Goal: Communication & Community: Answer question/provide support

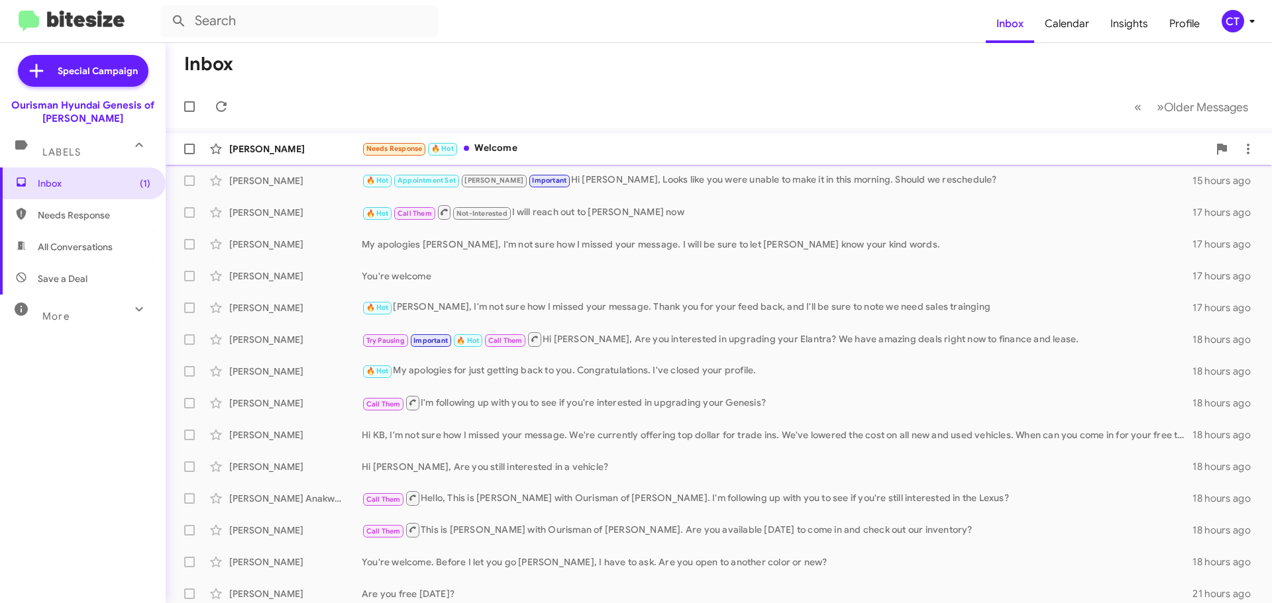
click at [514, 154] on div "Needs Response 🔥 Hot Welcome" at bounding box center [785, 148] width 846 height 15
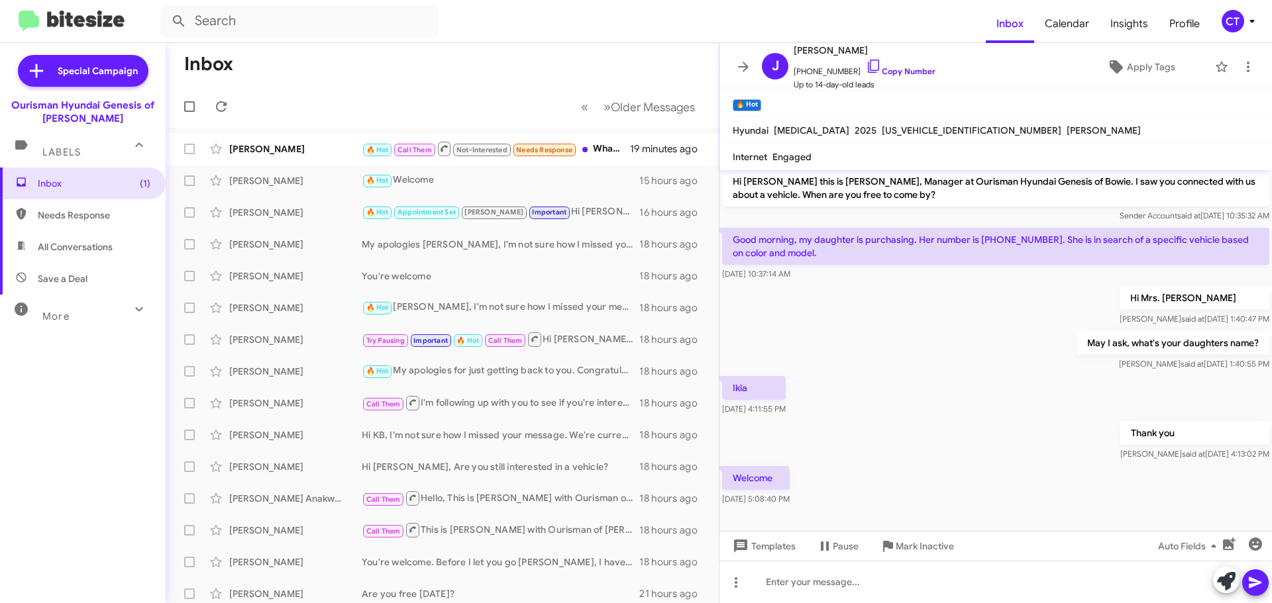
scroll to position [4, 0]
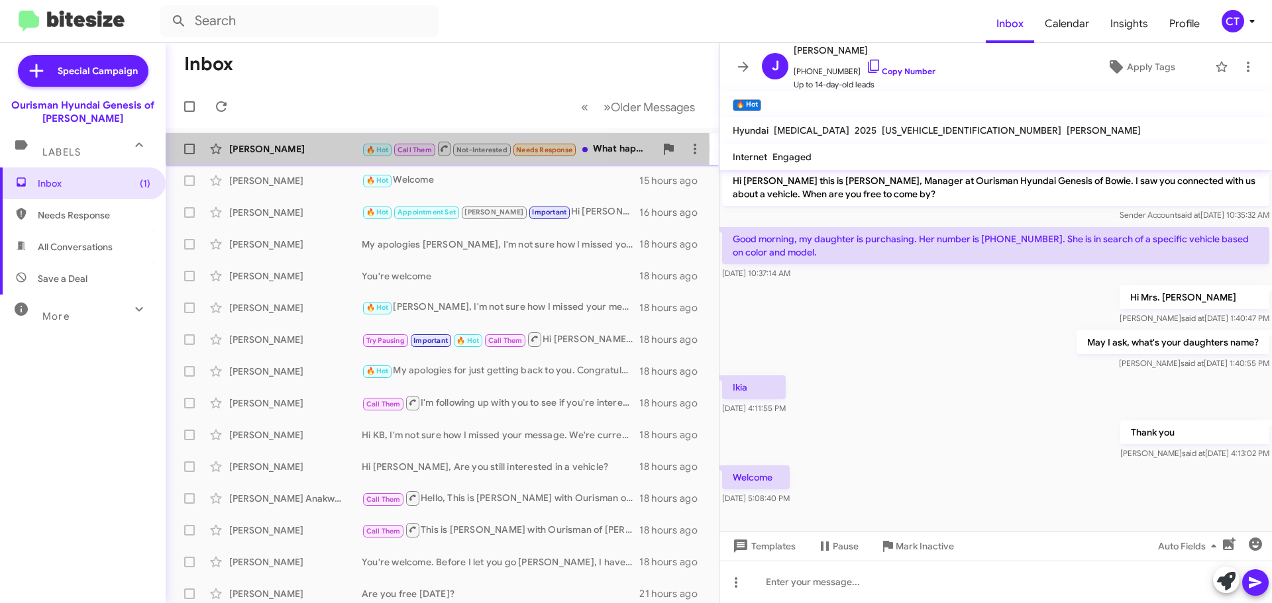
click at [238, 147] on div "[PERSON_NAME]" at bounding box center [295, 148] width 132 height 13
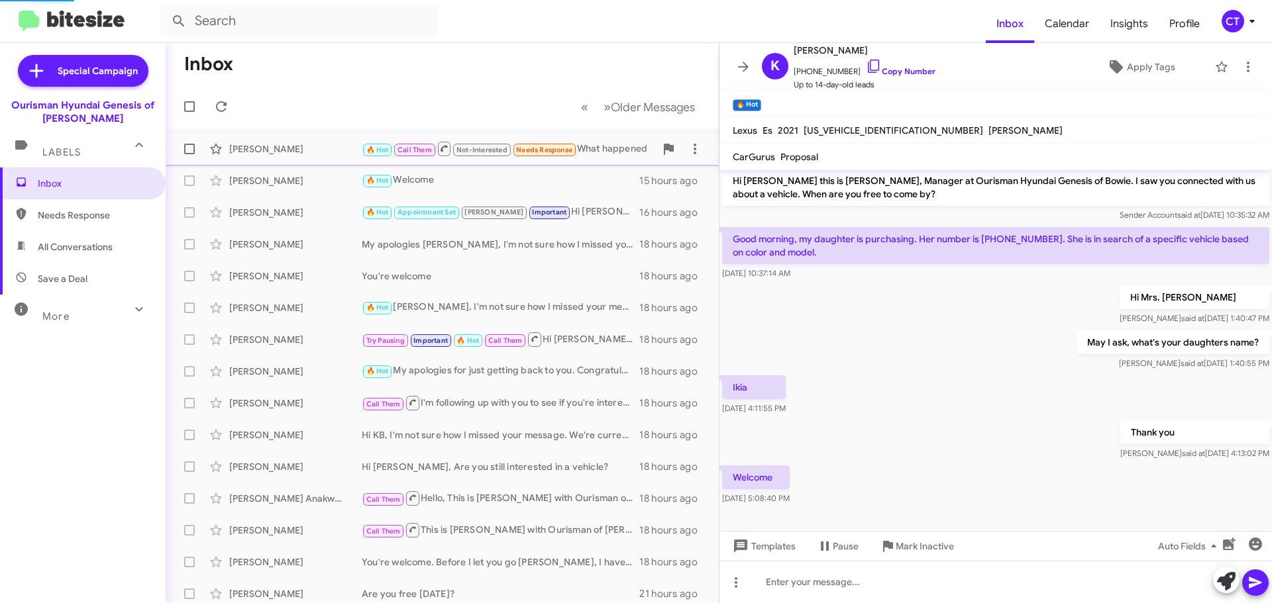
scroll to position [626, 0]
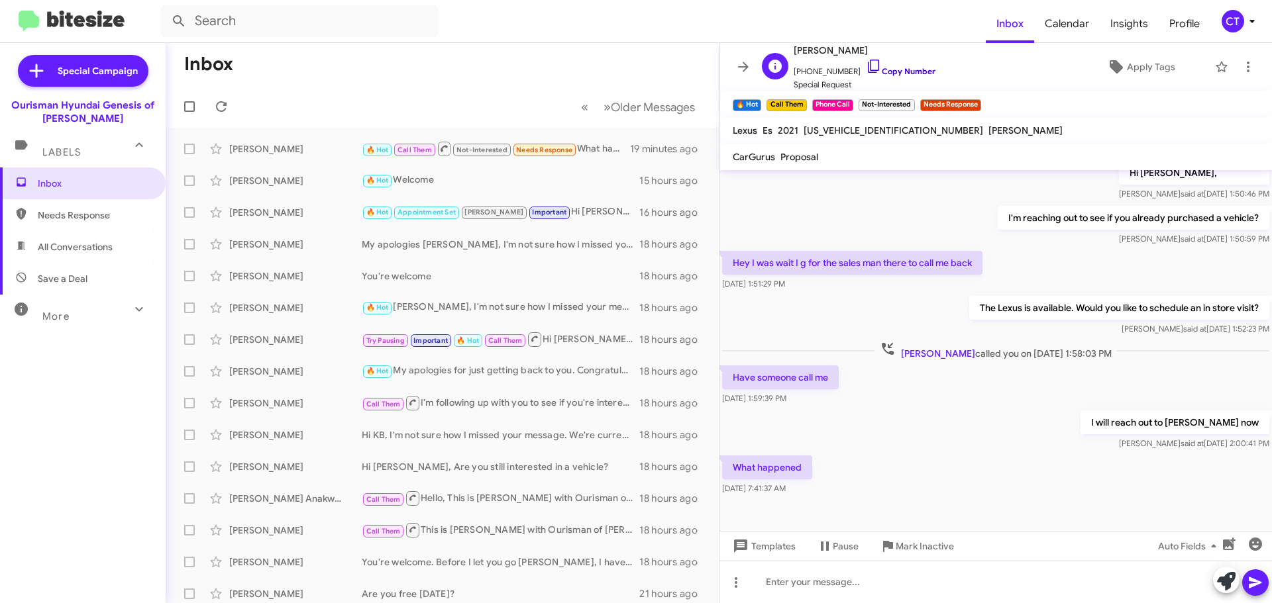
click at [866, 66] on icon at bounding box center [874, 66] width 16 height 16
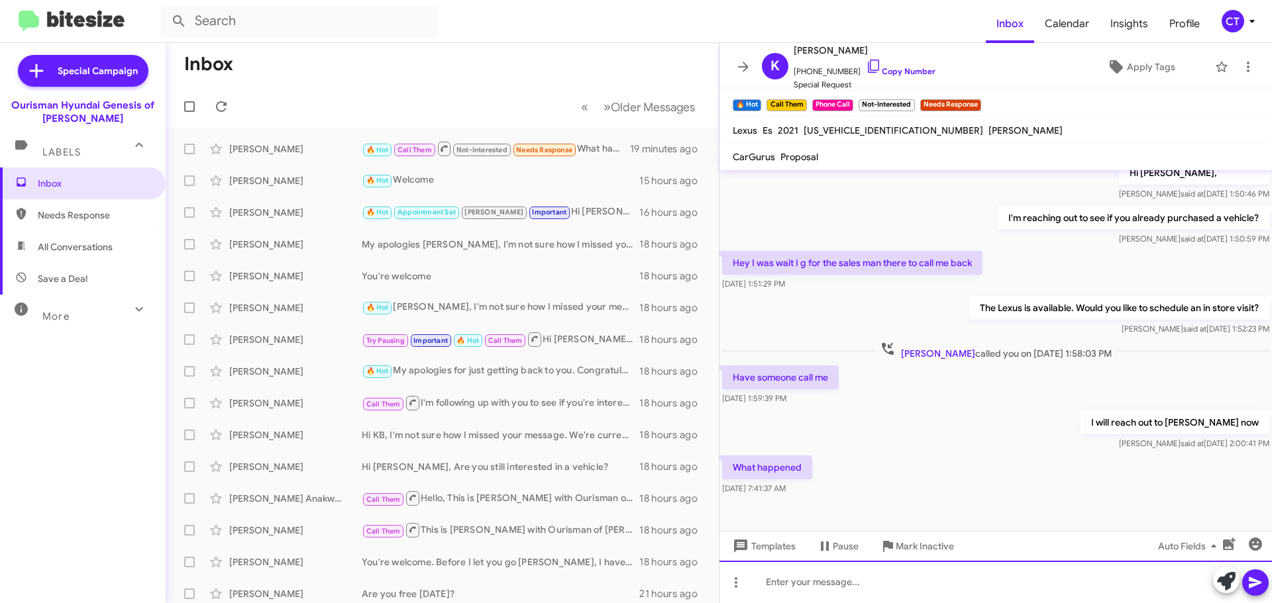
click at [840, 589] on div at bounding box center [995, 582] width 552 height 42
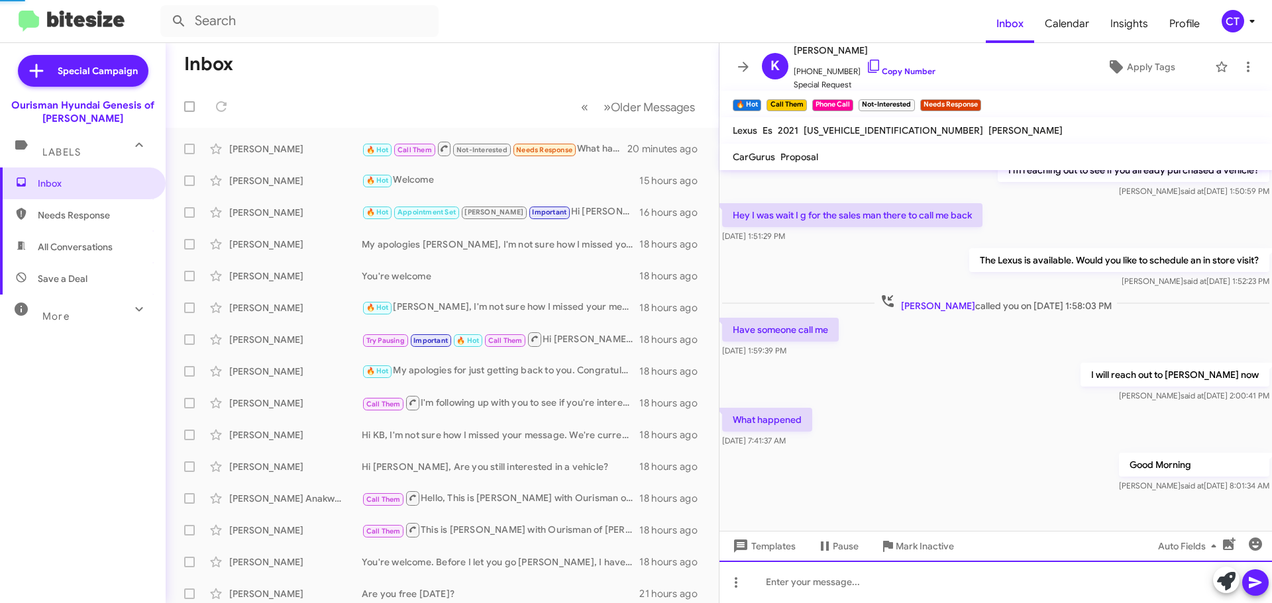
scroll to position [674, 0]
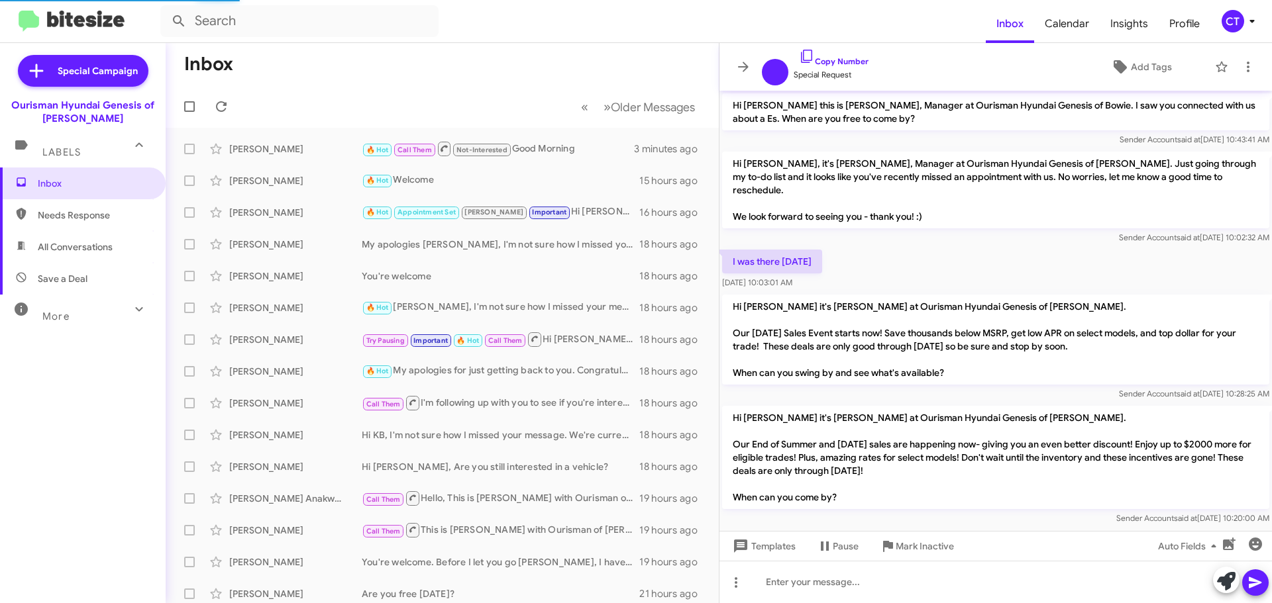
scroll to position [595, 0]
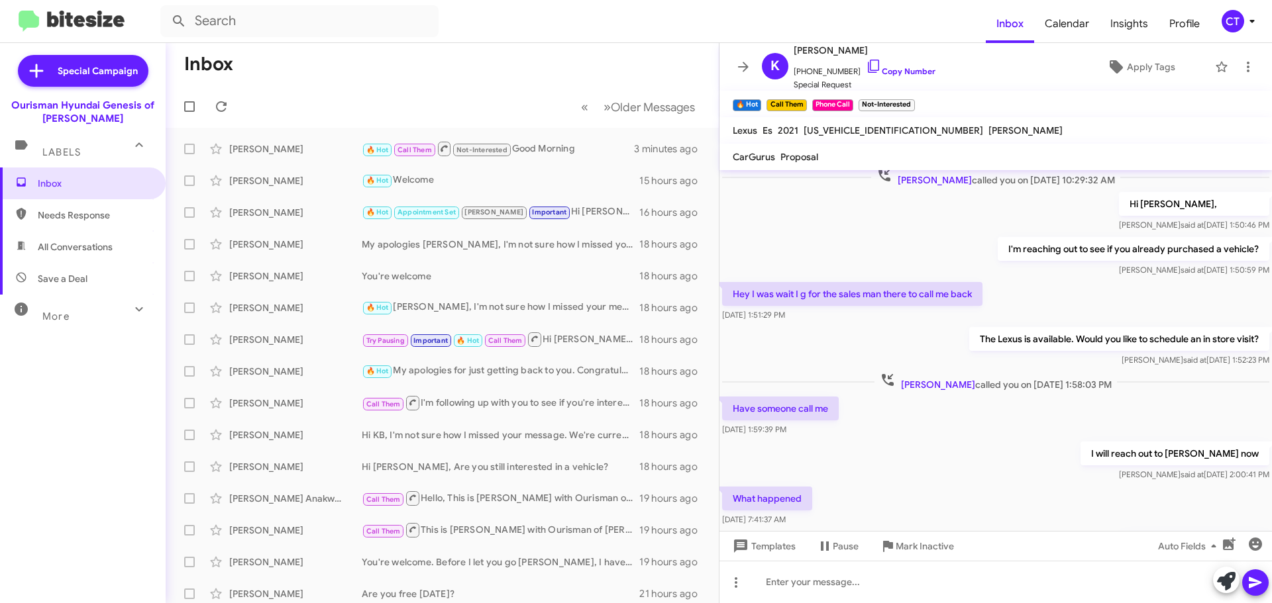
click at [1244, 18] on icon at bounding box center [1252, 21] width 16 height 16
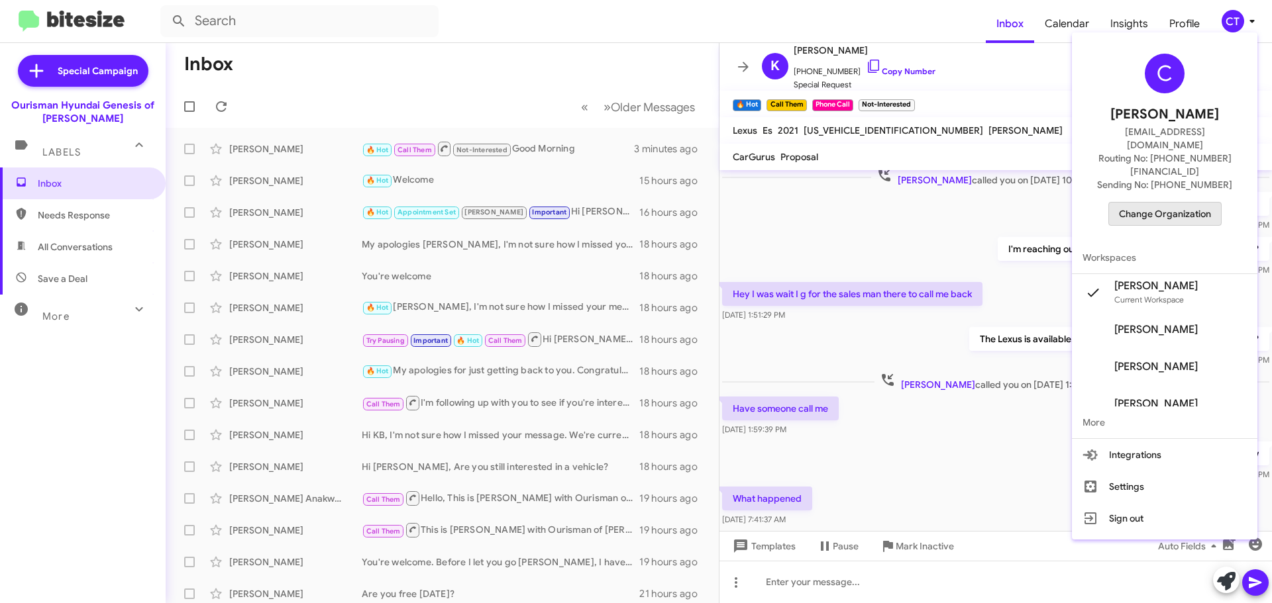
click at [1189, 203] on span "Change Organization" at bounding box center [1165, 214] width 92 height 23
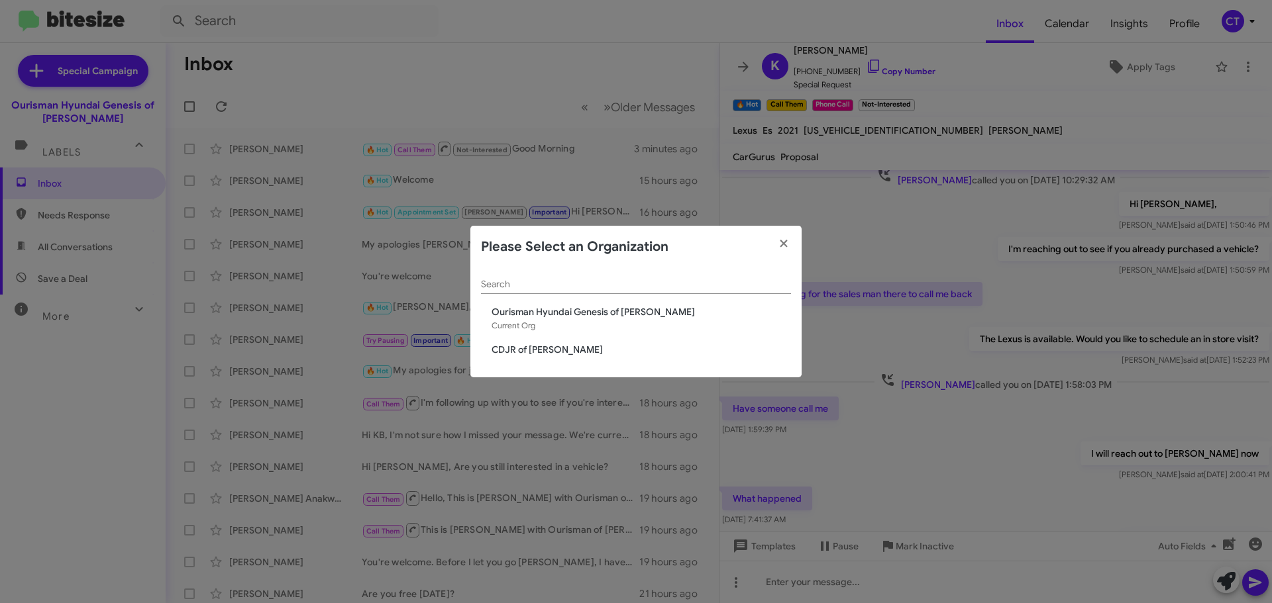
click at [525, 354] on span "CDJR of [PERSON_NAME]" at bounding box center [640, 349] width 299 height 13
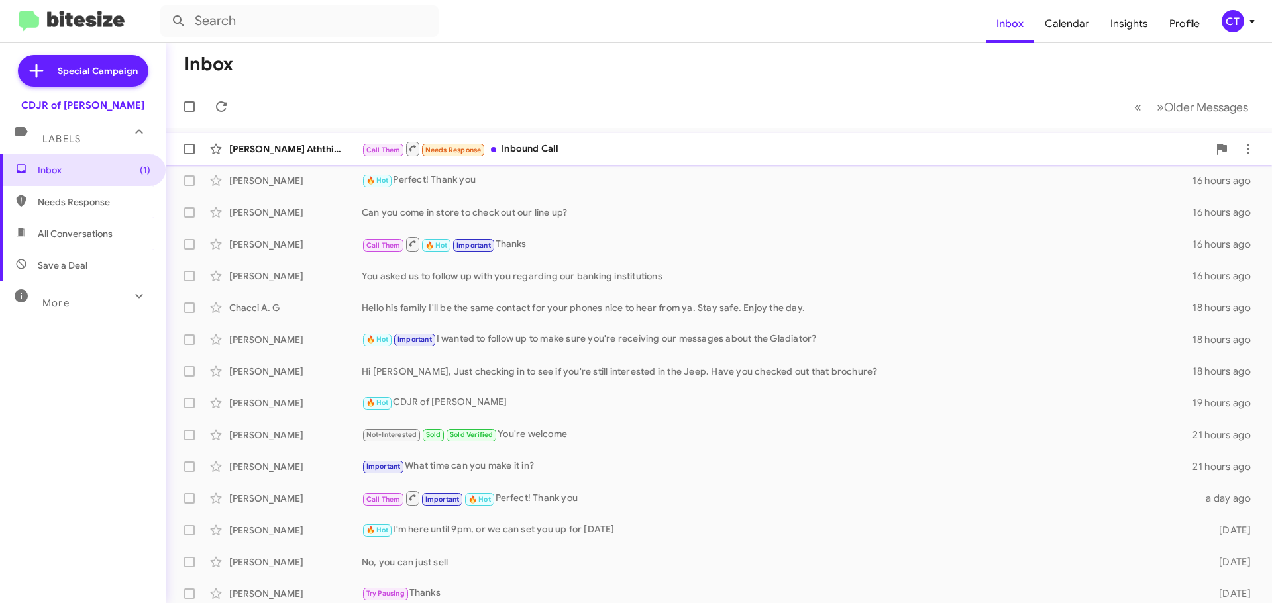
click at [528, 148] on div "Call Them Needs Response Inbound Call" at bounding box center [785, 148] width 846 height 17
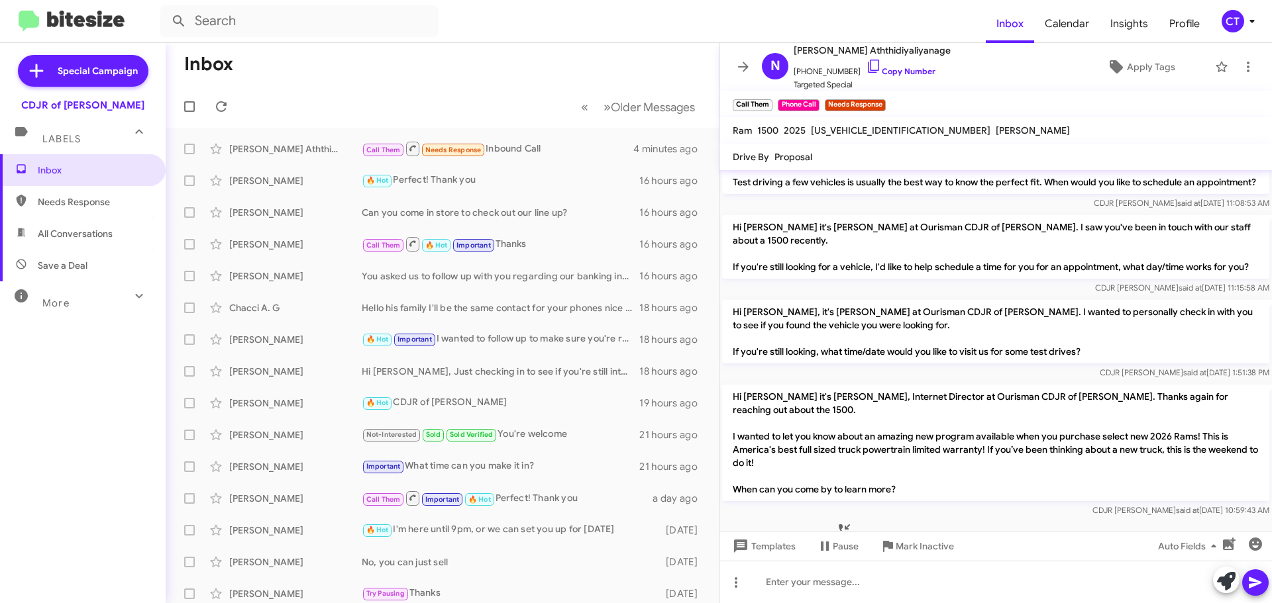
scroll to position [729, 0]
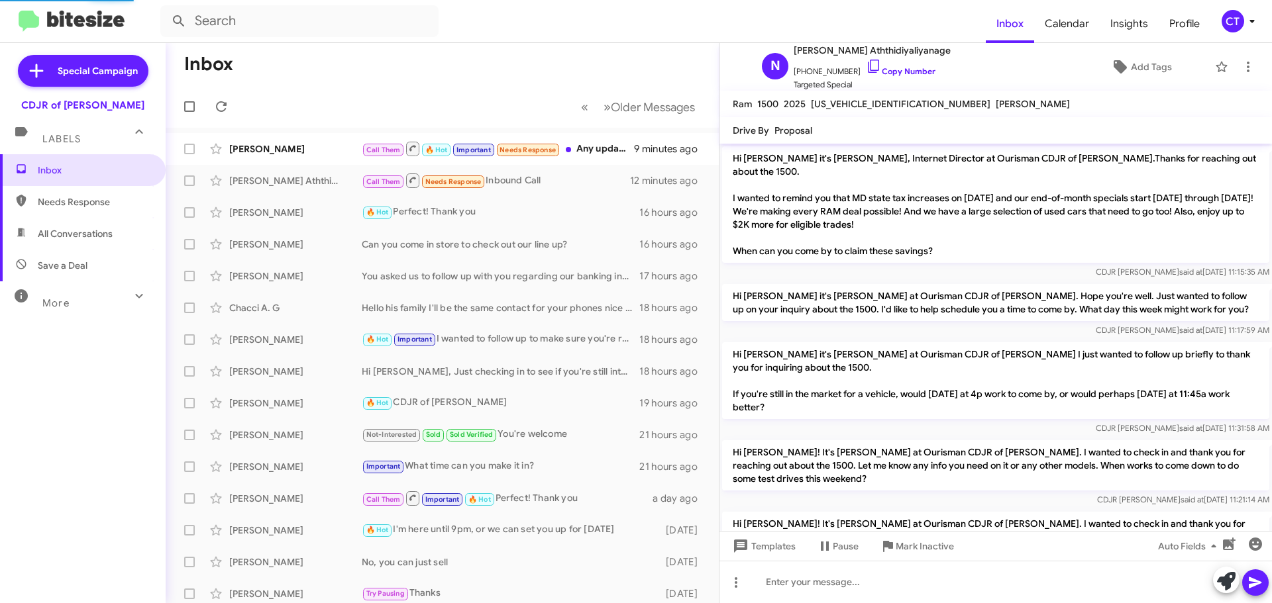
scroll to position [702, 0]
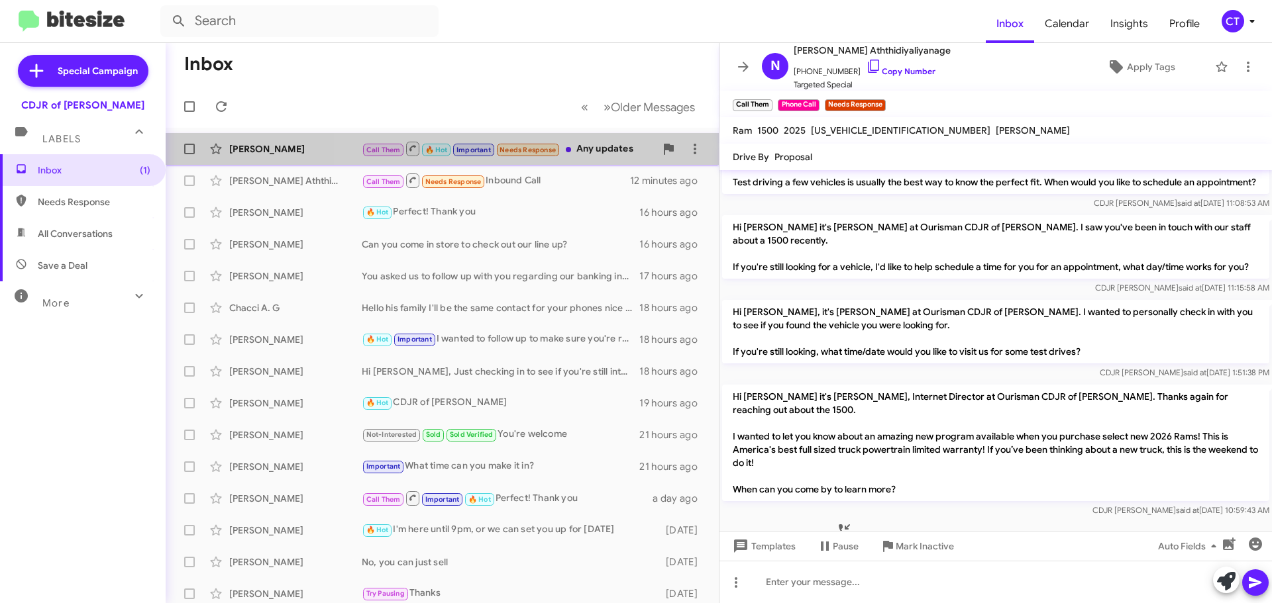
click at [607, 147] on div "Call Them 🔥 Hot Important Needs Response Any updates" at bounding box center [508, 148] width 293 height 17
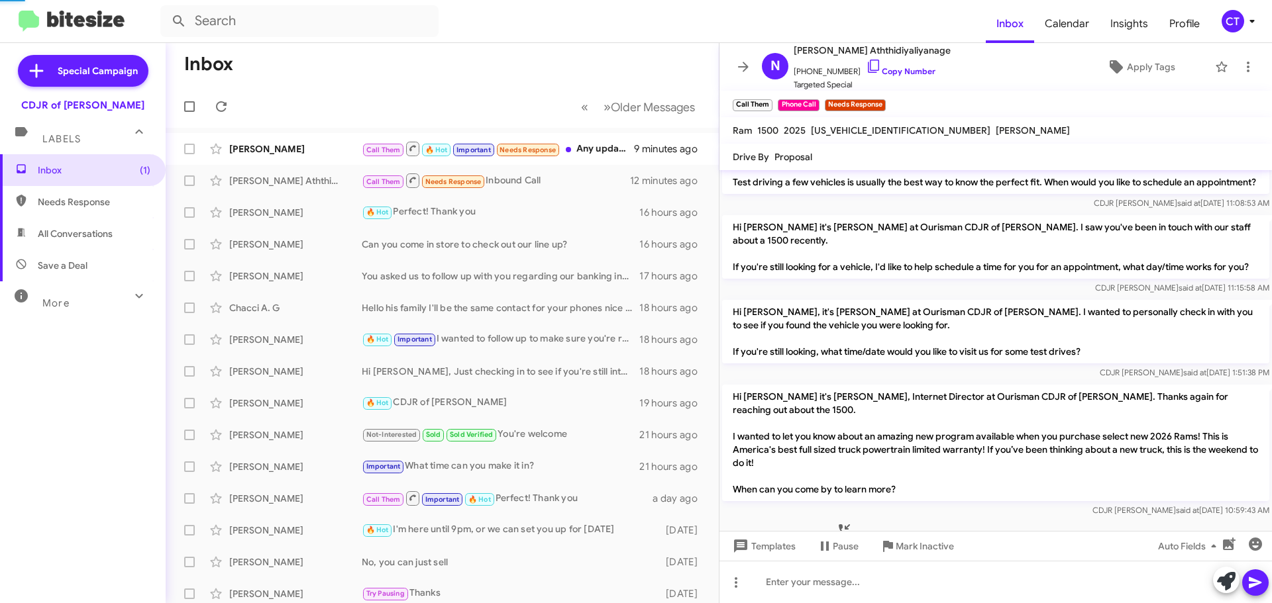
scroll to position [685, 0]
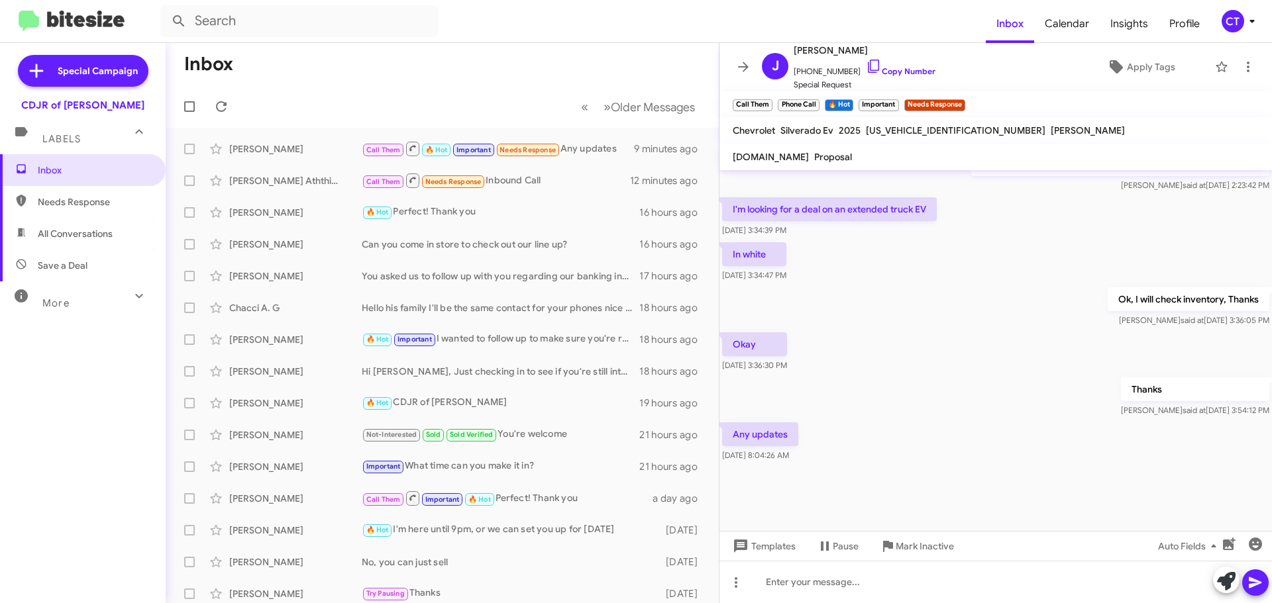
drag, startPoint x: 855, startPoint y: 62, endPoint x: 685, endPoint y: 89, distance: 171.6
click at [866, 64] on icon at bounding box center [874, 66] width 16 height 16
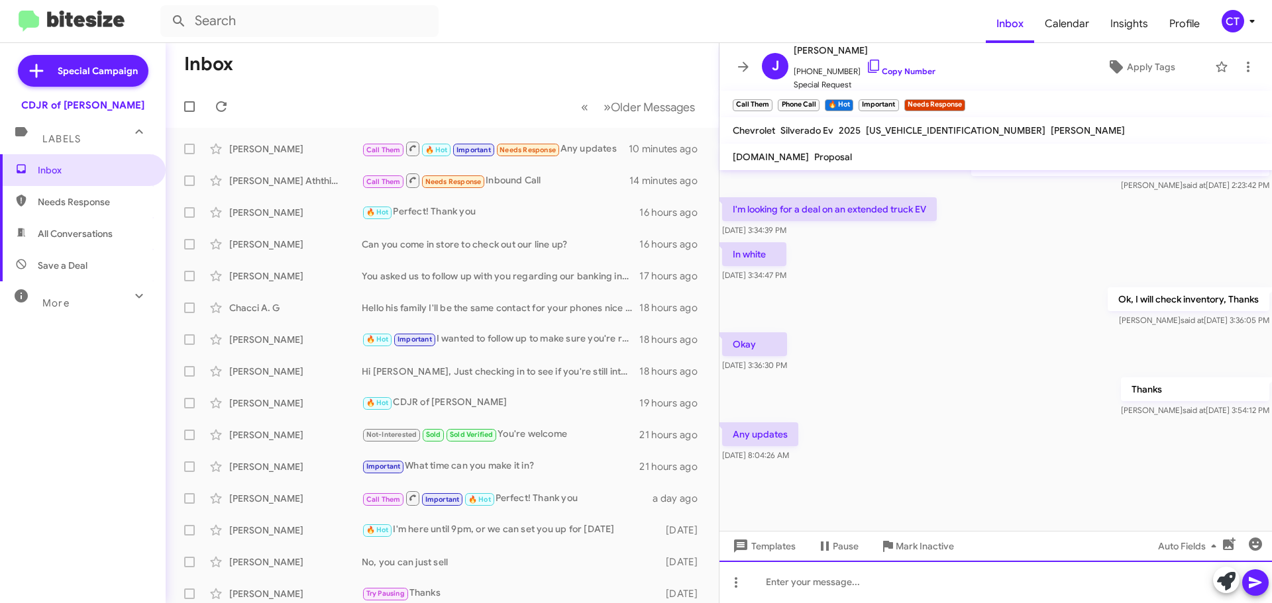
click at [787, 589] on div at bounding box center [995, 582] width 552 height 42
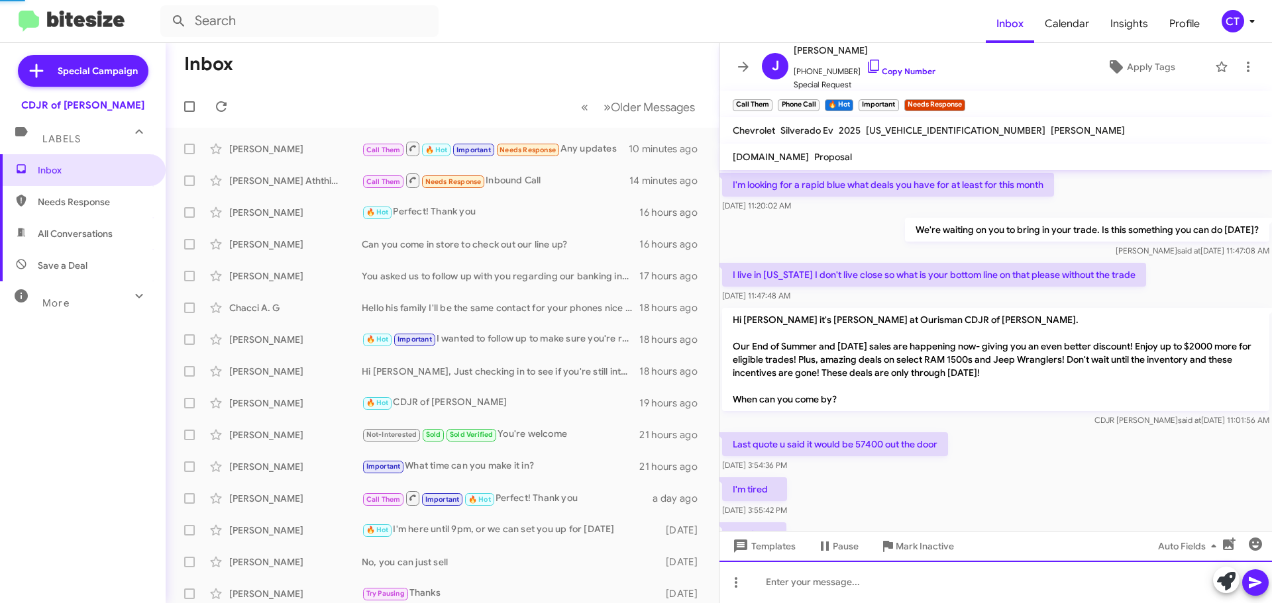
scroll to position [66, 0]
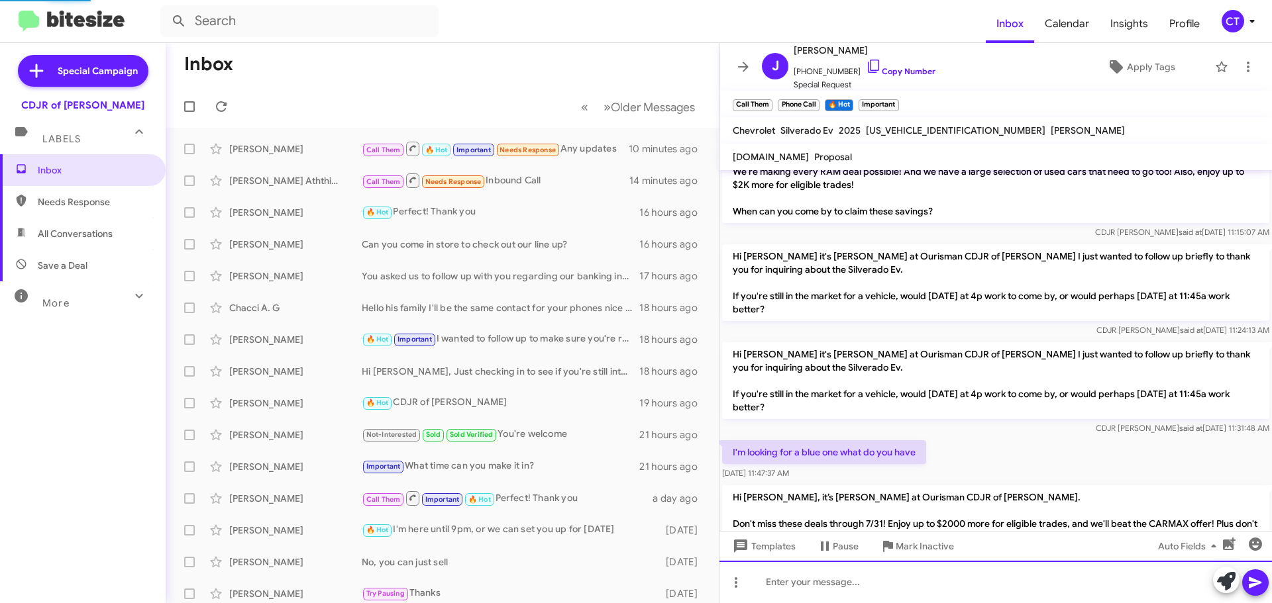
click at [848, 574] on div at bounding box center [995, 582] width 552 height 42
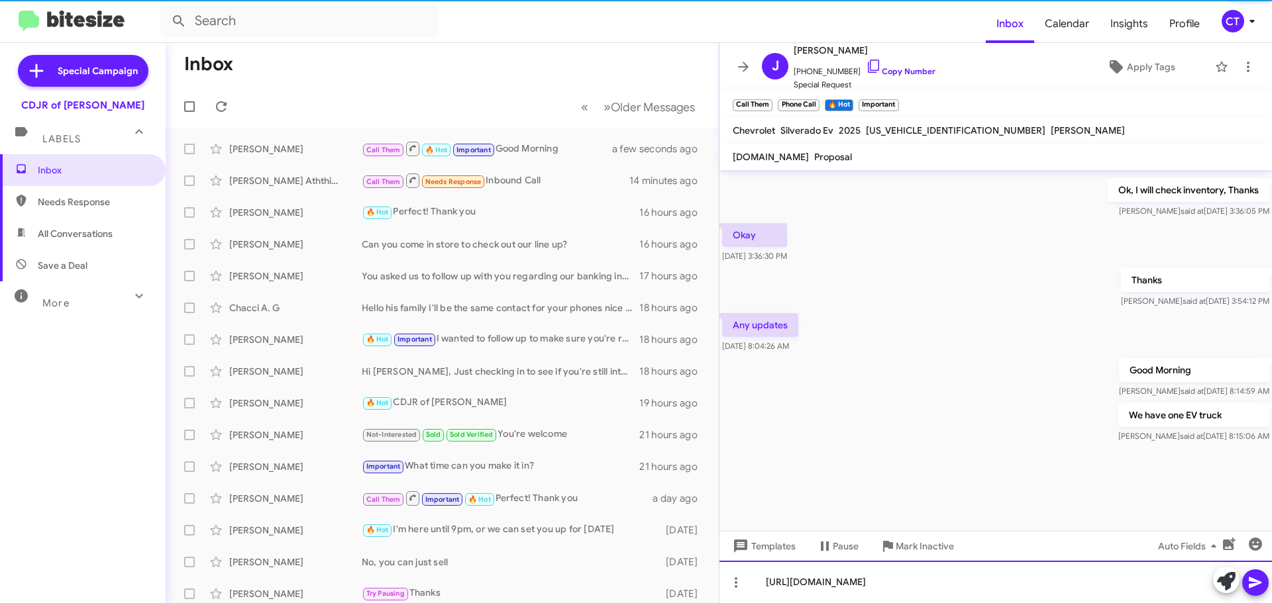
scroll to position [1748, 0]
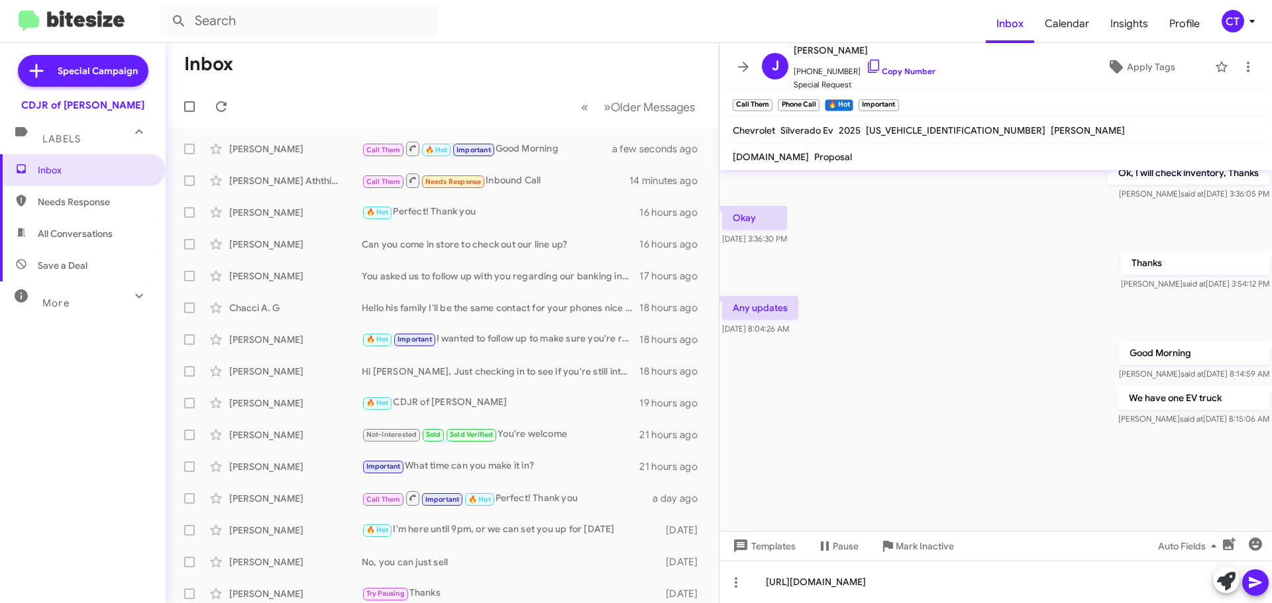
click at [1262, 578] on icon at bounding box center [1255, 583] width 16 height 16
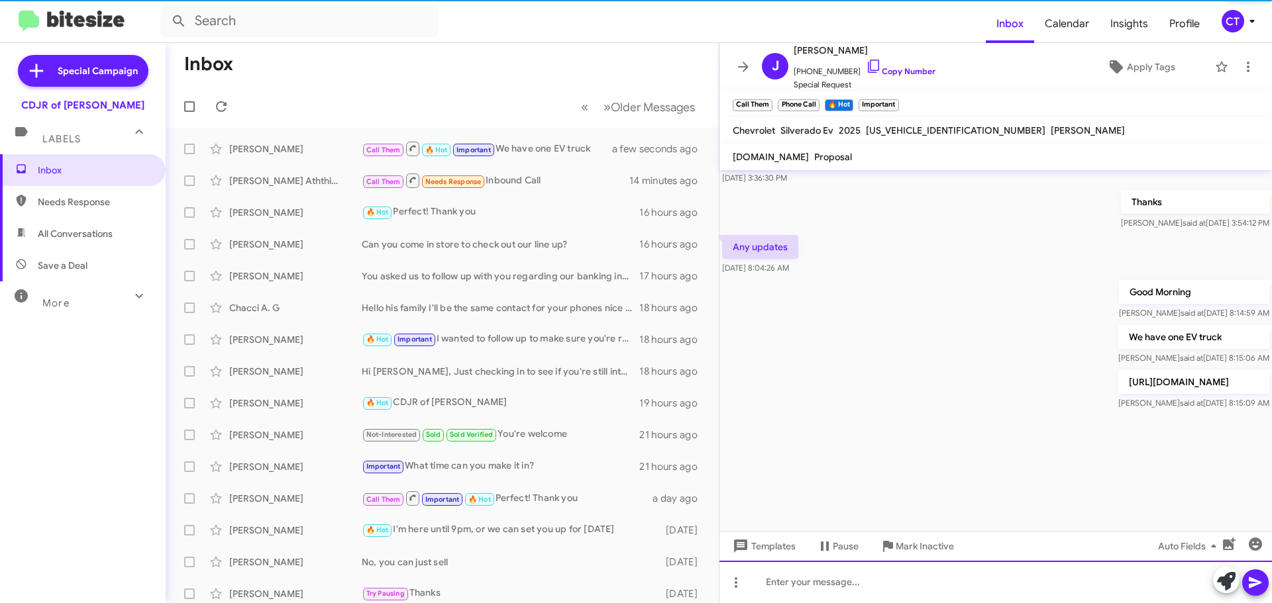
scroll to position [1809, 0]
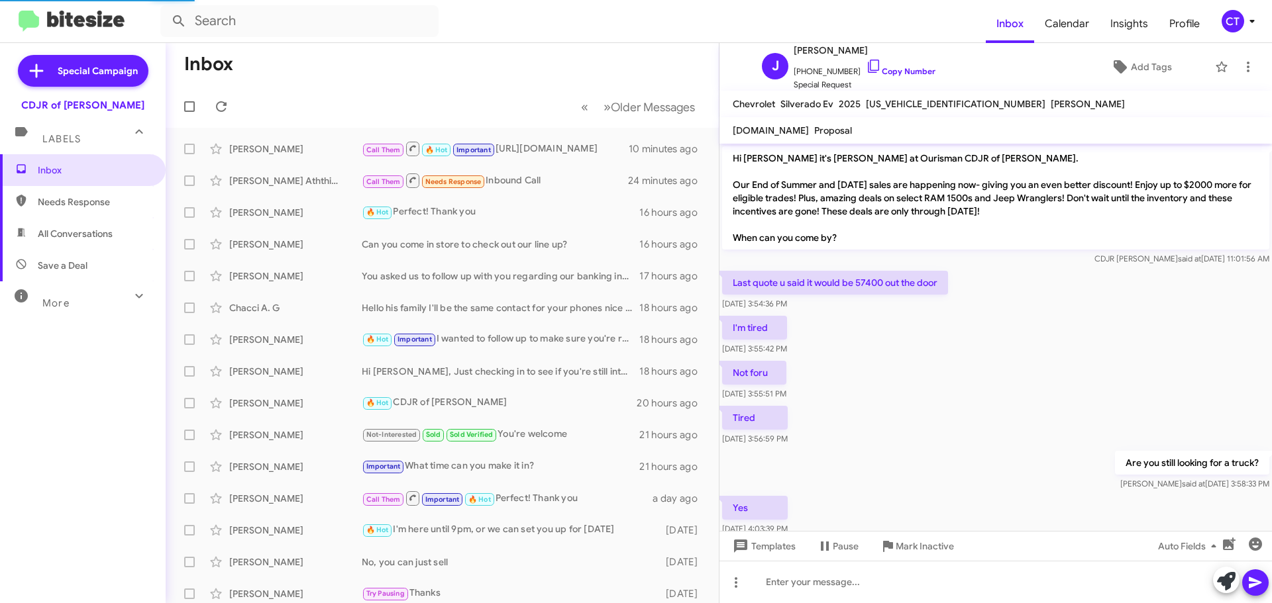
scroll to position [672, 0]
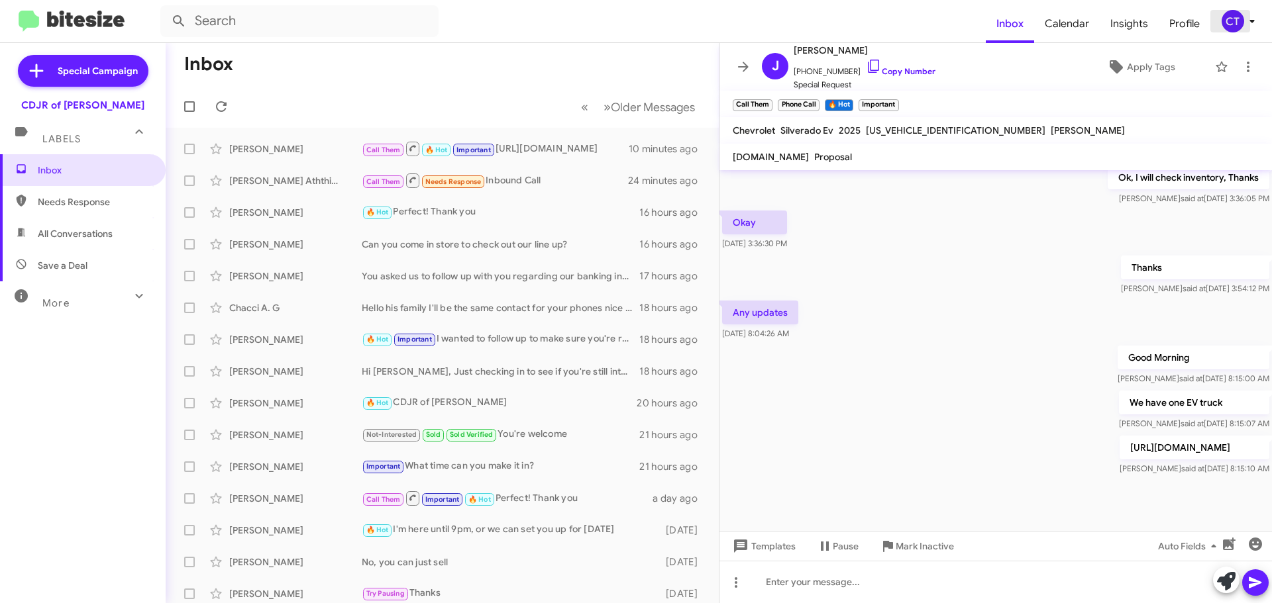
click at [1241, 20] on div "CT" at bounding box center [1232, 21] width 23 height 23
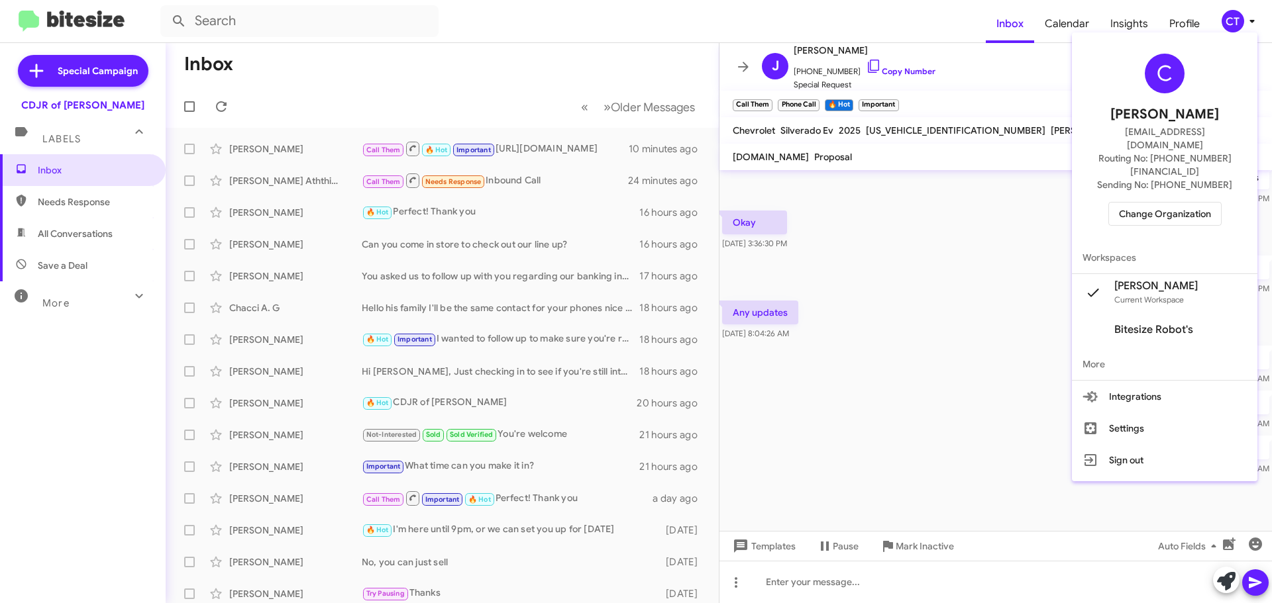
click at [1195, 203] on span "Change Organization" at bounding box center [1165, 214] width 92 height 23
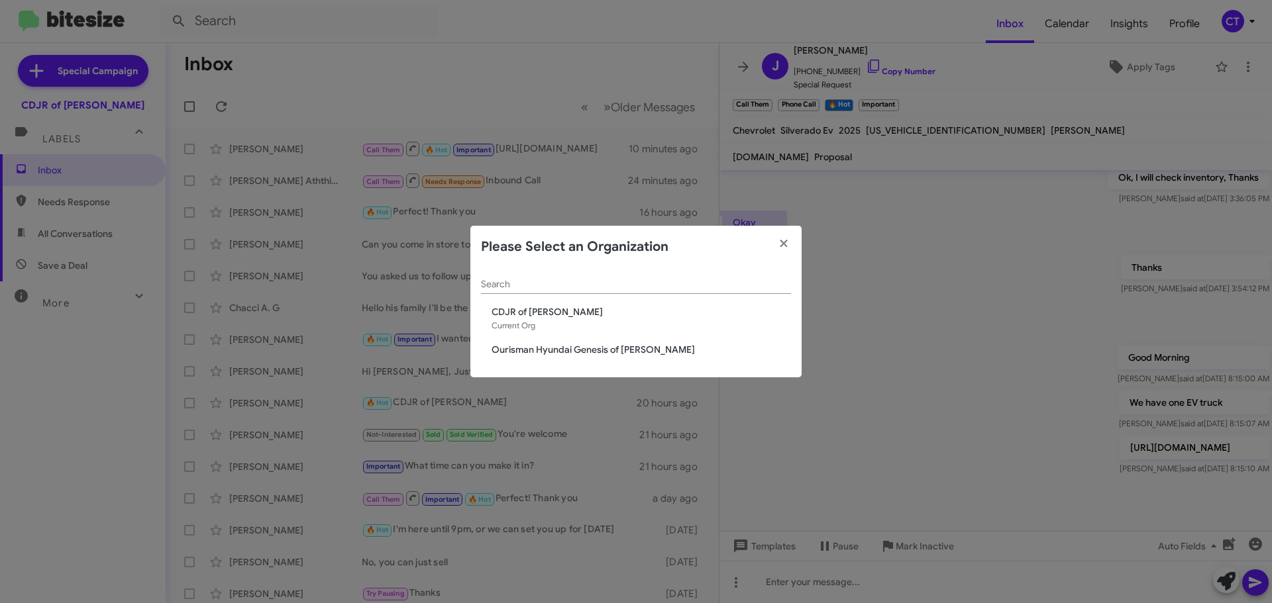
click at [599, 354] on span "Ourisman Hyundai Genesis of [PERSON_NAME]" at bounding box center [640, 349] width 299 height 13
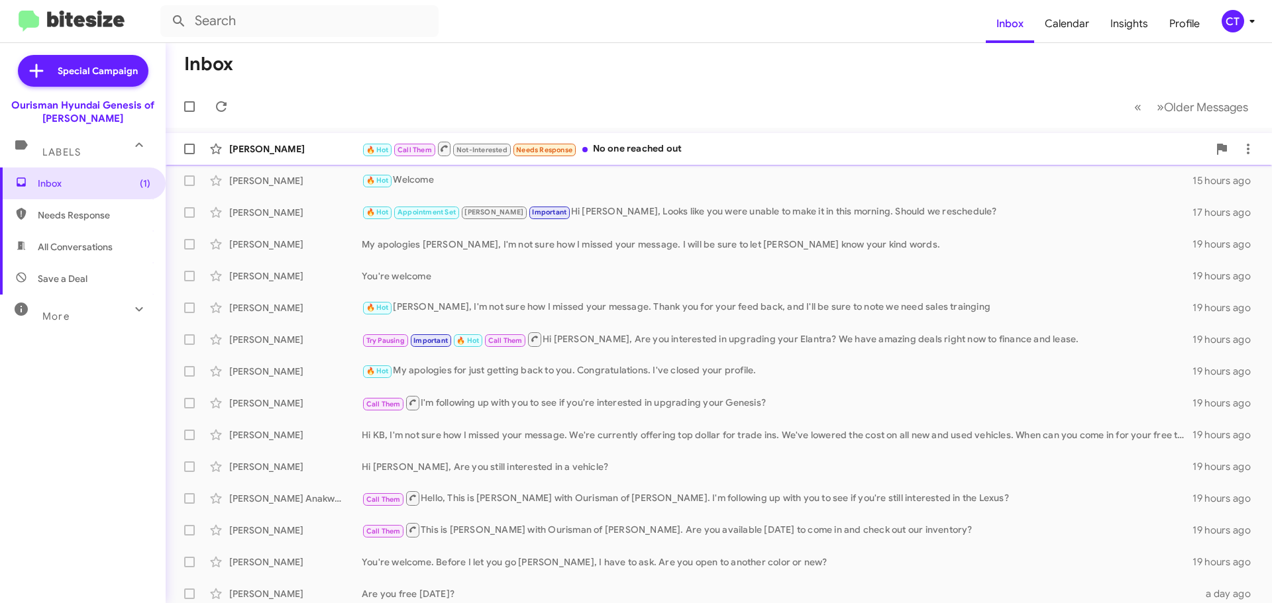
click at [658, 147] on div "🔥 Hot Call Them Not-Interested Needs Response No one reached out" at bounding box center [785, 148] width 846 height 17
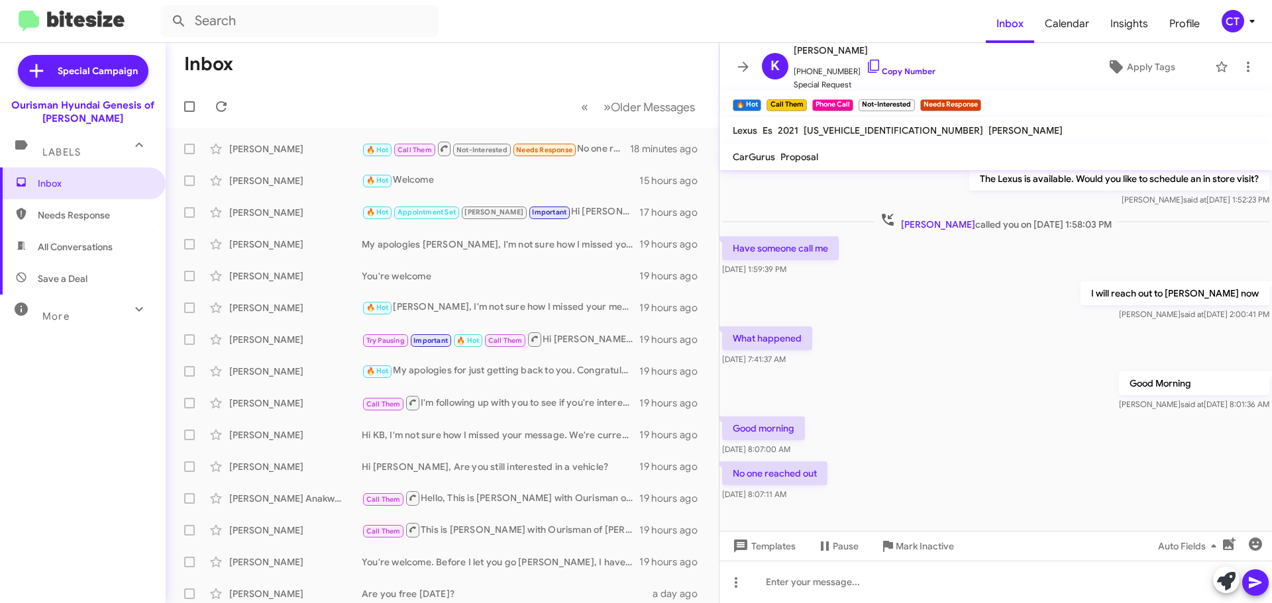
scroll to position [709, 0]
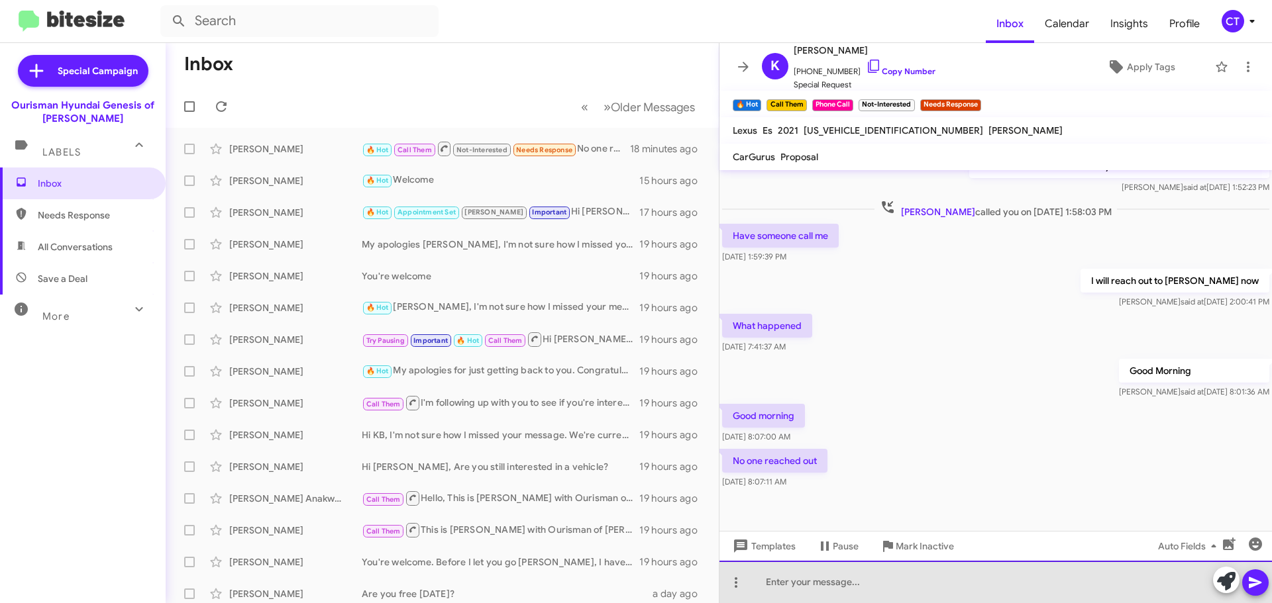
drag, startPoint x: 811, startPoint y: 585, endPoint x: 829, endPoint y: 581, distance: 18.2
click at [811, 585] on div at bounding box center [995, 582] width 552 height 42
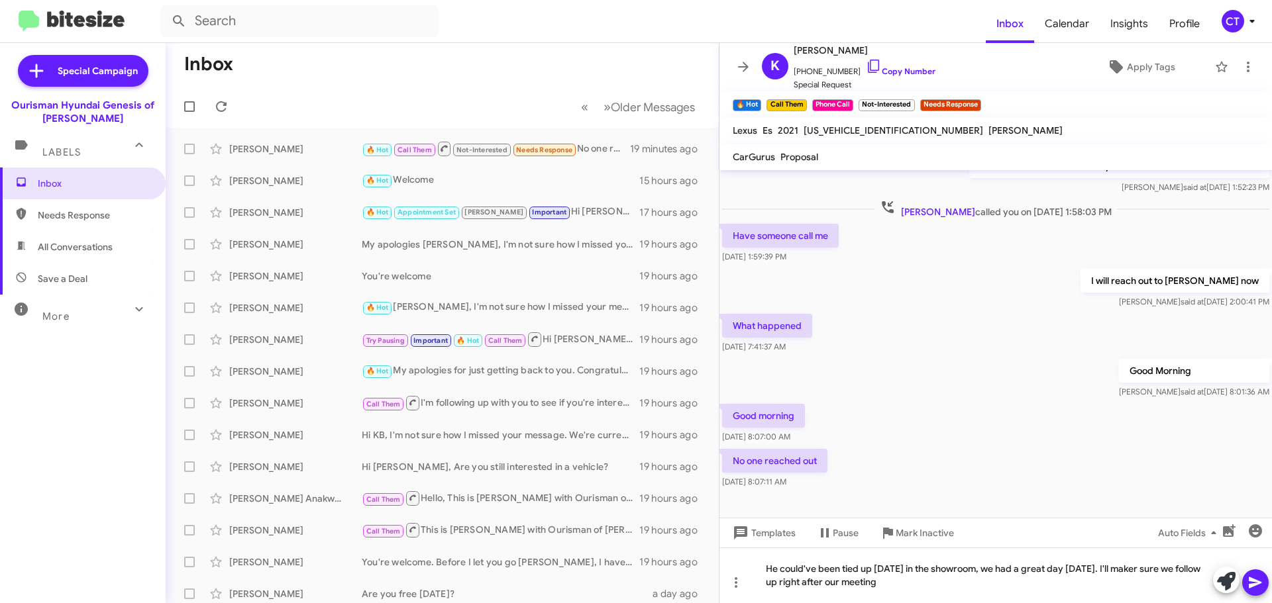
click at [1256, 581] on mat-tooltip-component "Insert emoji (Ctrl+Shift+2)" at bounding box center [1207, 564] width 107 height 40
drag, startPoint x: 728, startPoint y: 295, endPoint x: 1125, endPoint y: 460, distance: 430.2
copy div "What happened Sep 24, 2025, 7:41:37 AM Good Morning Ciara said at Sep 24, 2025,…"
click at [1248, 583] on icon at bounding box center [1255, 583] width 16 height 16
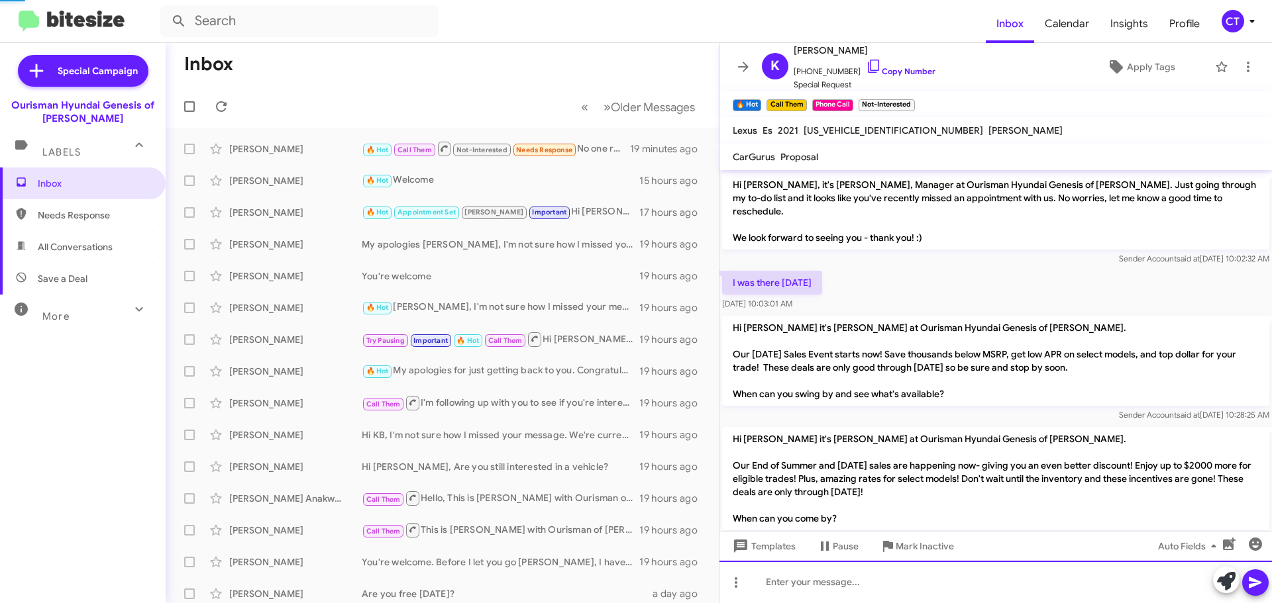
scroll to position [66, 0]
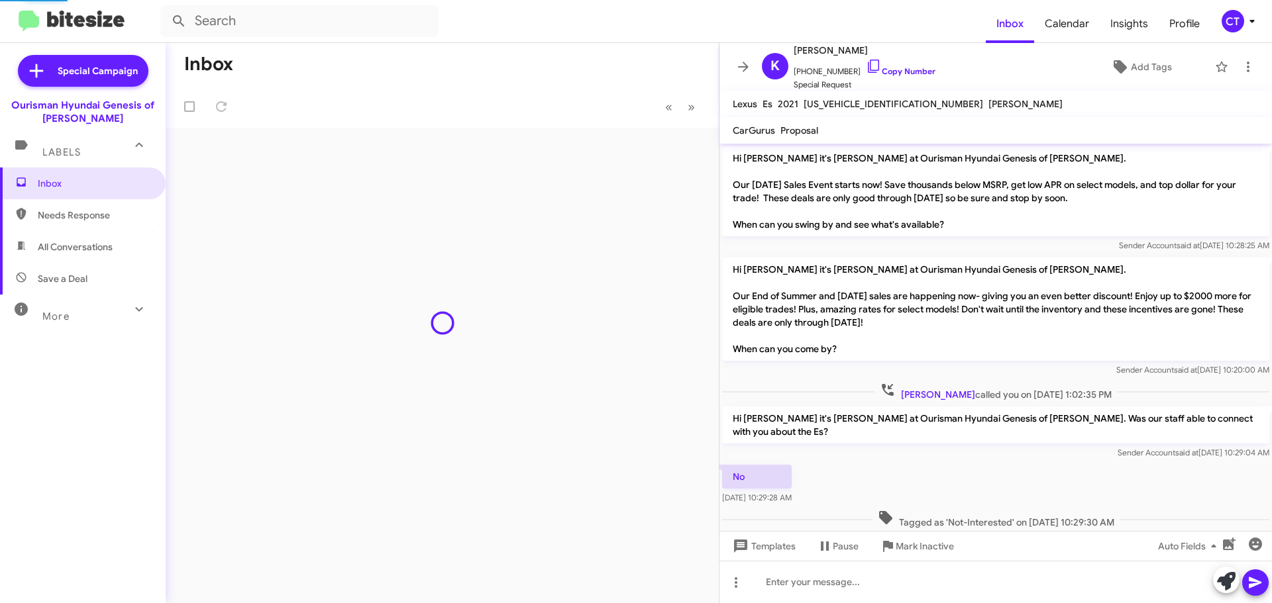
scroll to position [656, 0]
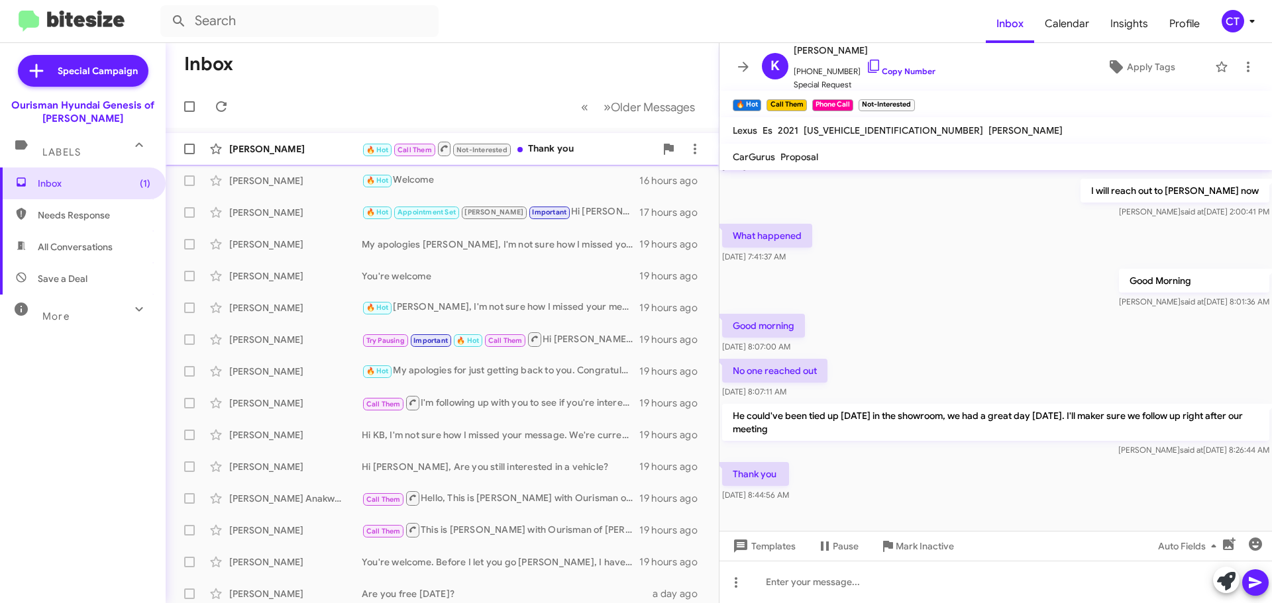
click at [572, 160] on div "[PERSON_NAME] 🔥 Hot Call Them Not-Interested Thank you a few seconds ago" at bounding box center [442, 149] width 532 height 26
click at [868, 63] on icon at bounding box center [873, 66] width 11 height 13
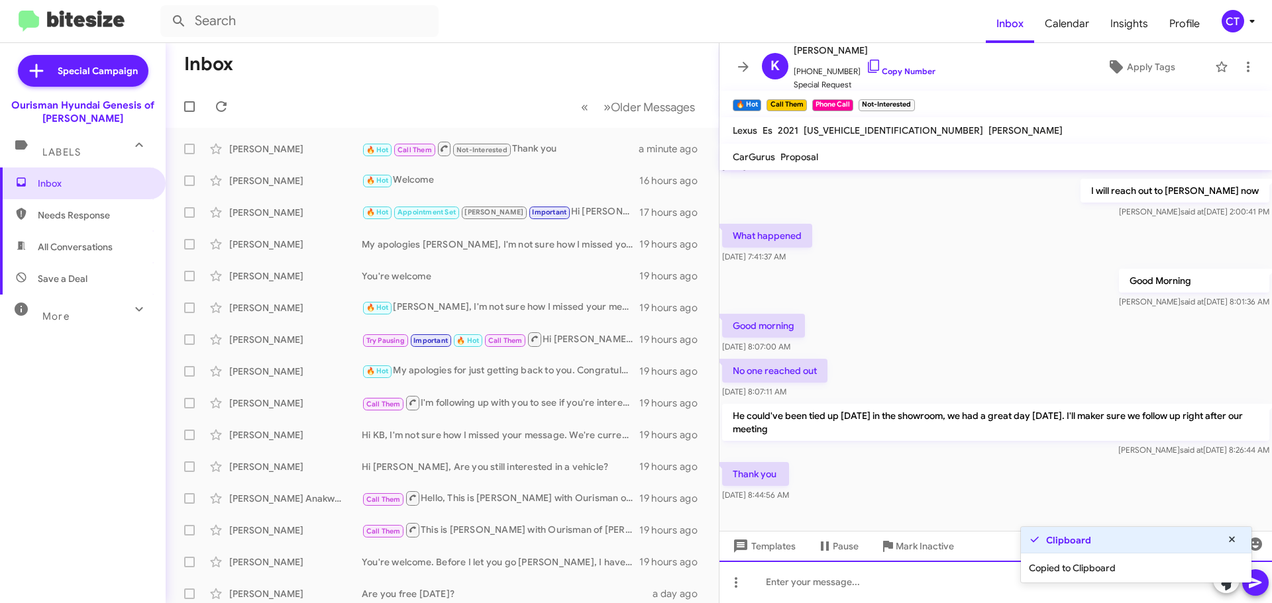
click at [815, 583] on div at bounding box center [995, 582] width 552 height 42
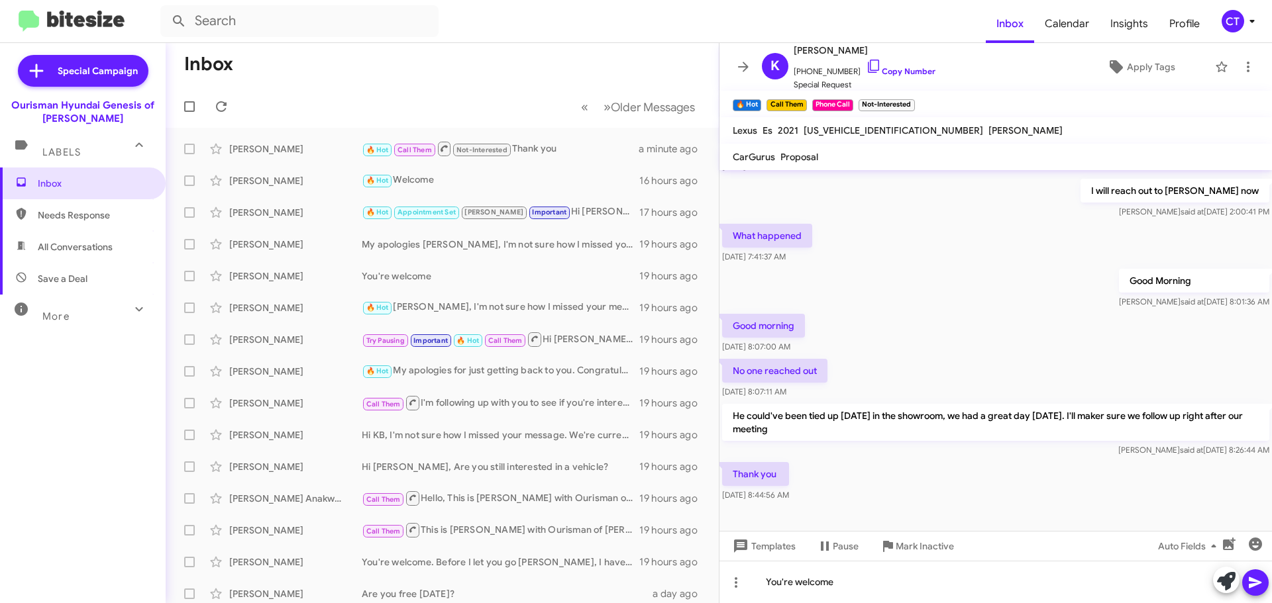
click at [1256, 588] on icon at bounding box center [1255, 583] width 16 height 16
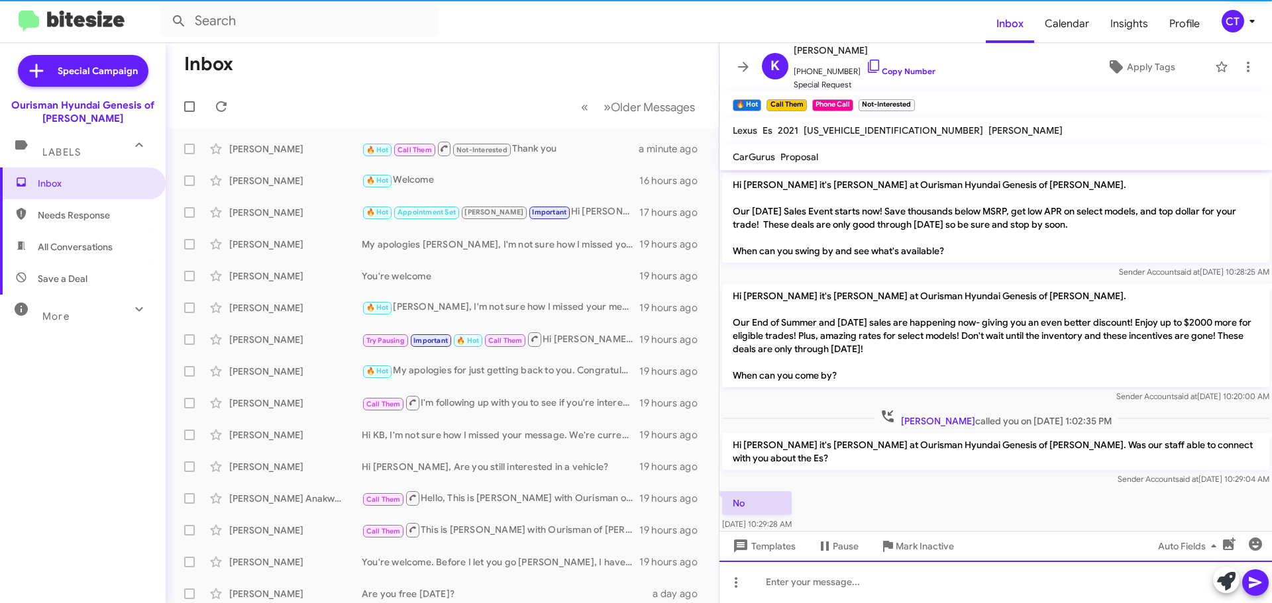
scroll to position [66, 0]
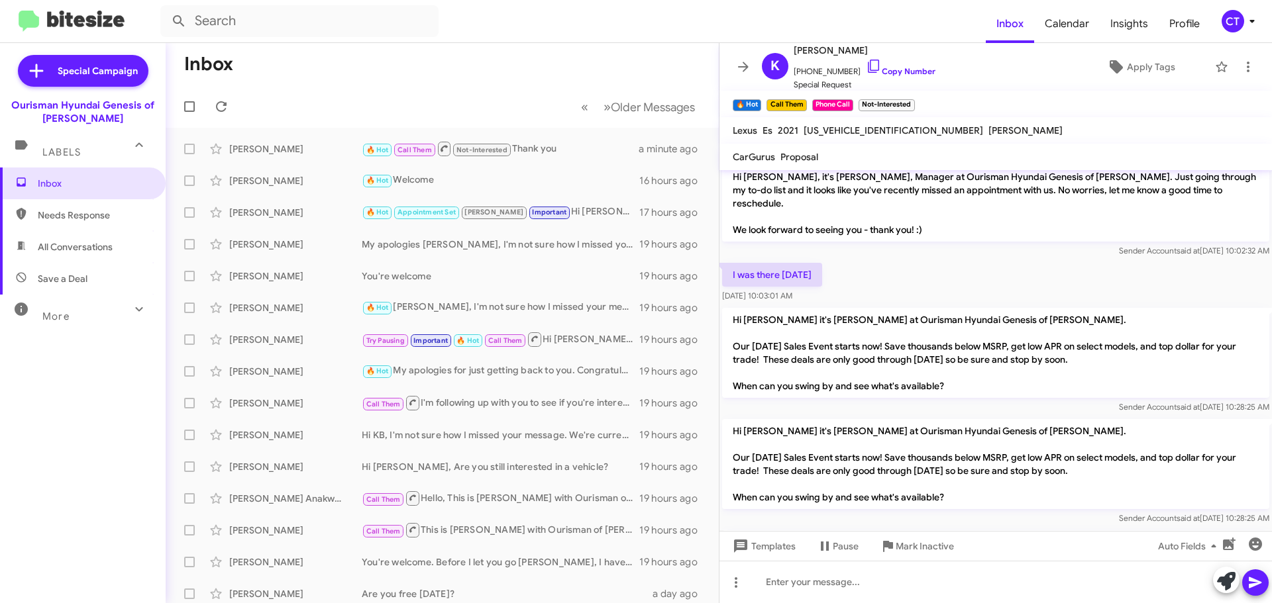
click at [1250, 24] on icon at bounding box center [1252, 21] width 16 height 16
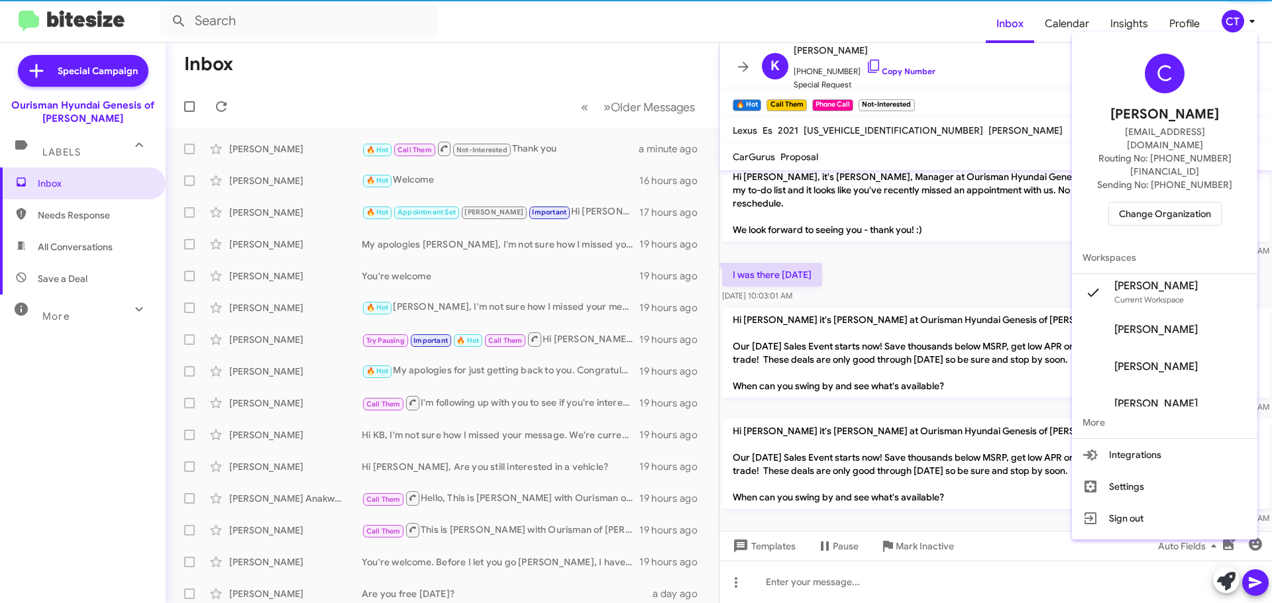
click at [1164, 203] on span "Change Organization" at bounding box center [1165, 214] width 92 height 23
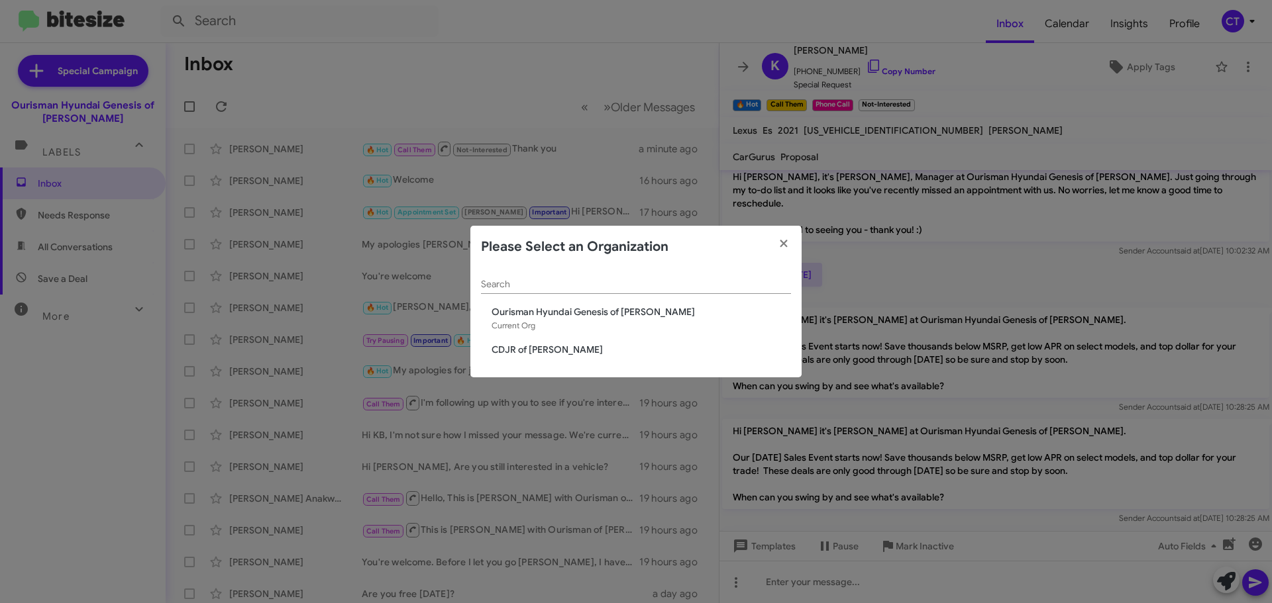
click at [528, 346] on span "CDJR of [PERSON_NAME]" at bounding box center [640, 349] width 299 height 13
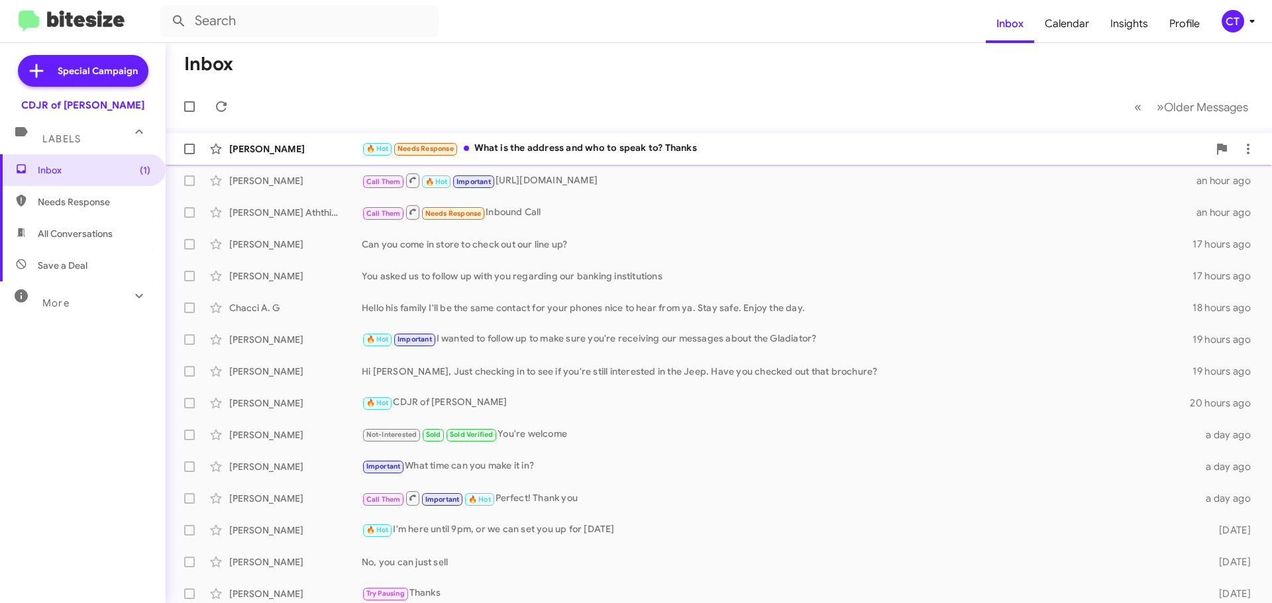
click at [637, 145] on div "🔥 Hot Needs Response What is the address and who to speak to? Thanks" at bounding box center [785, 148] width 846 height 15
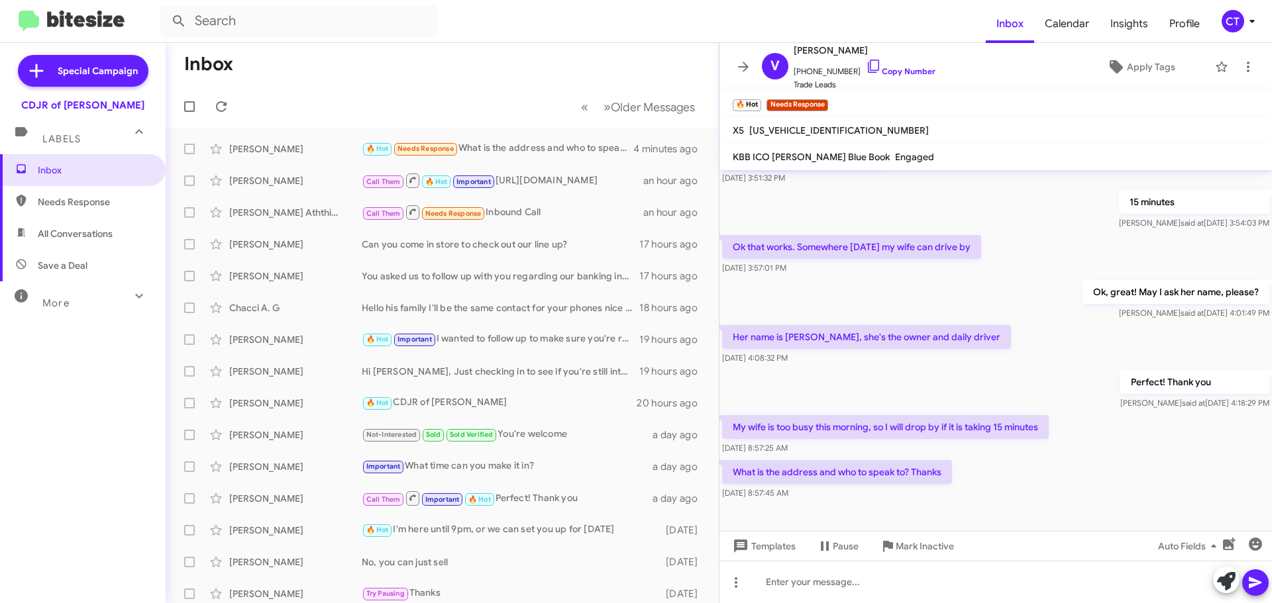
scroll to position [197, 0]
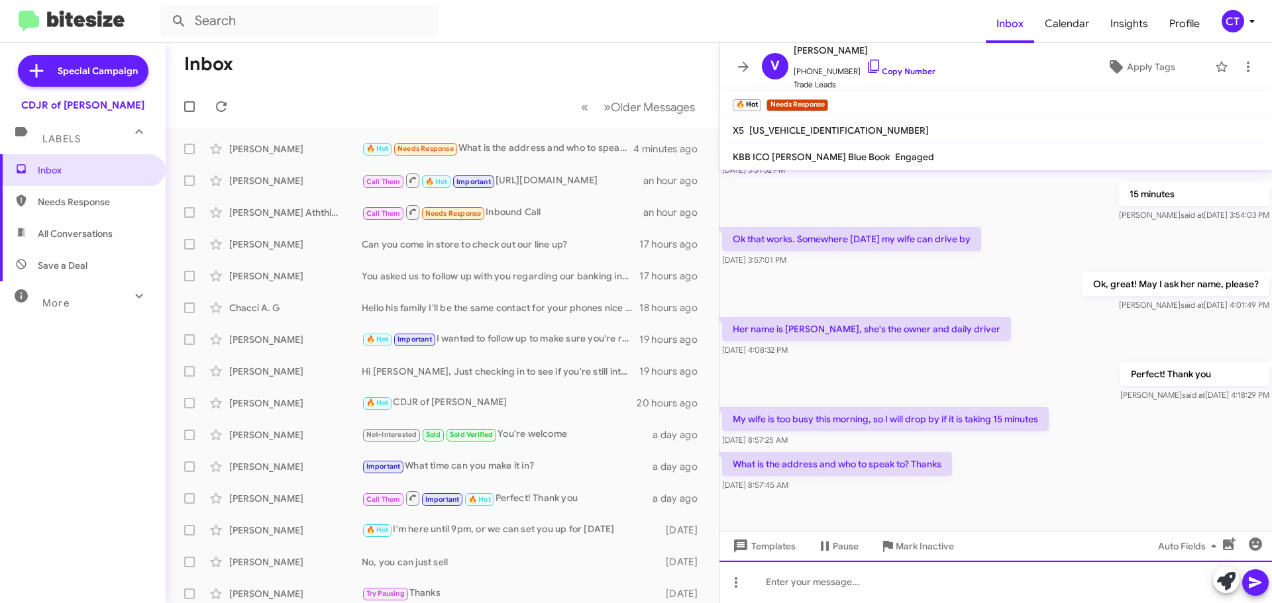
click at [829, 595] on div at bounding box center [995, 582] width 552 height 42
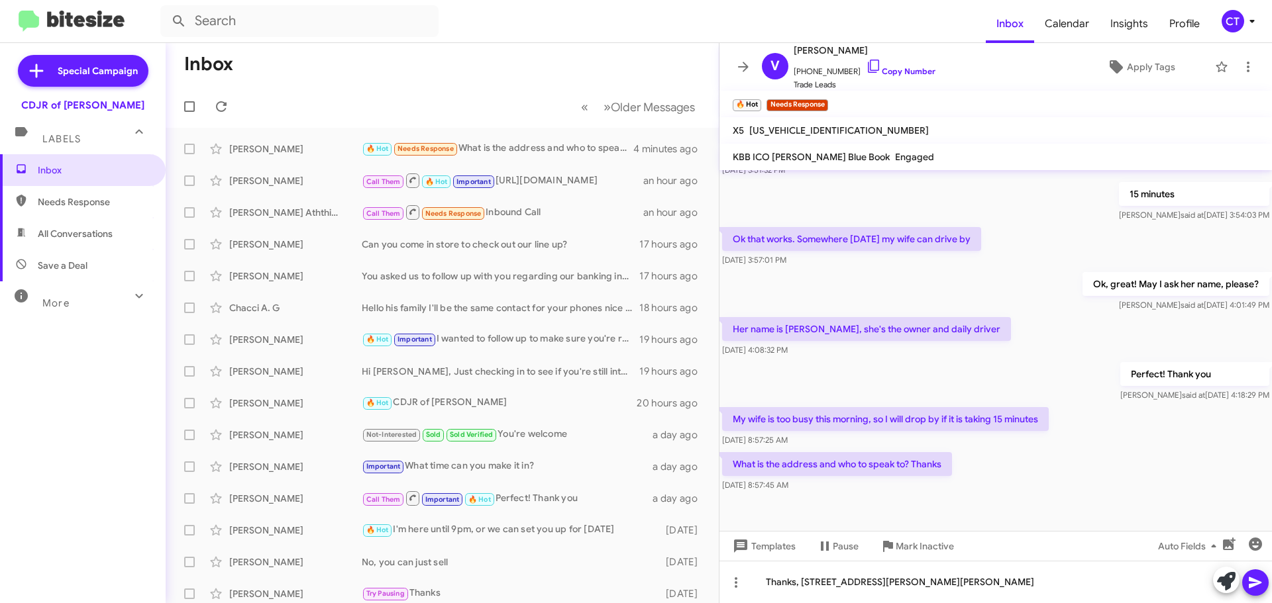
click at [1252, 577] on icon at bounding box center [1255, 583] width 16 height 16
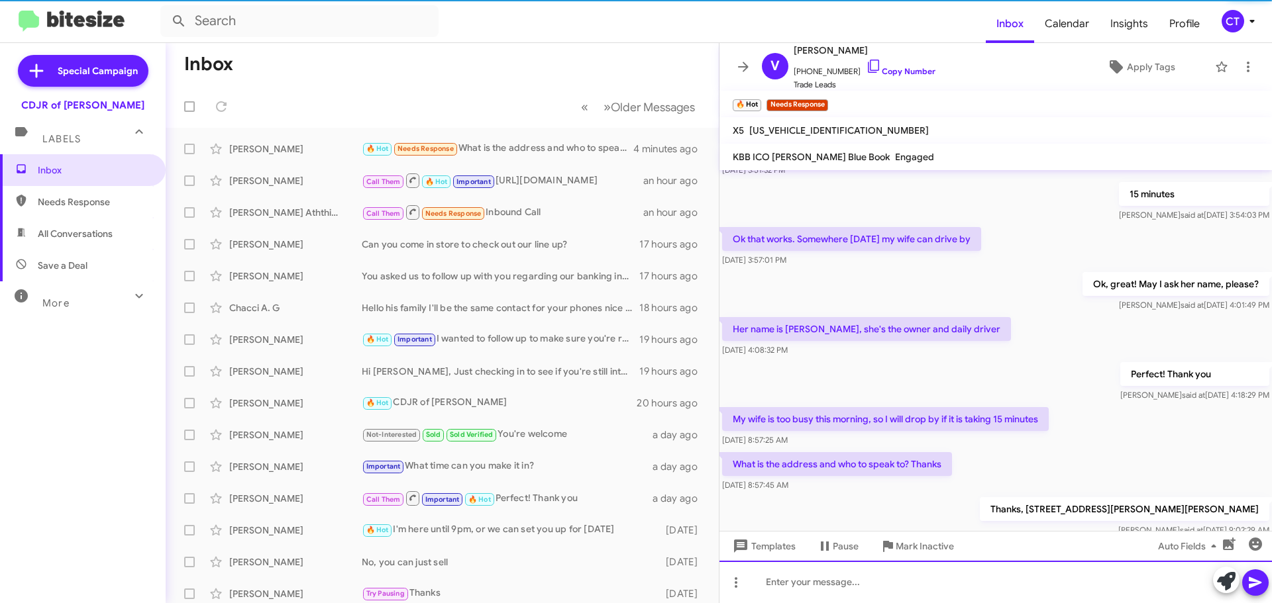
scroll to position [0, 0]
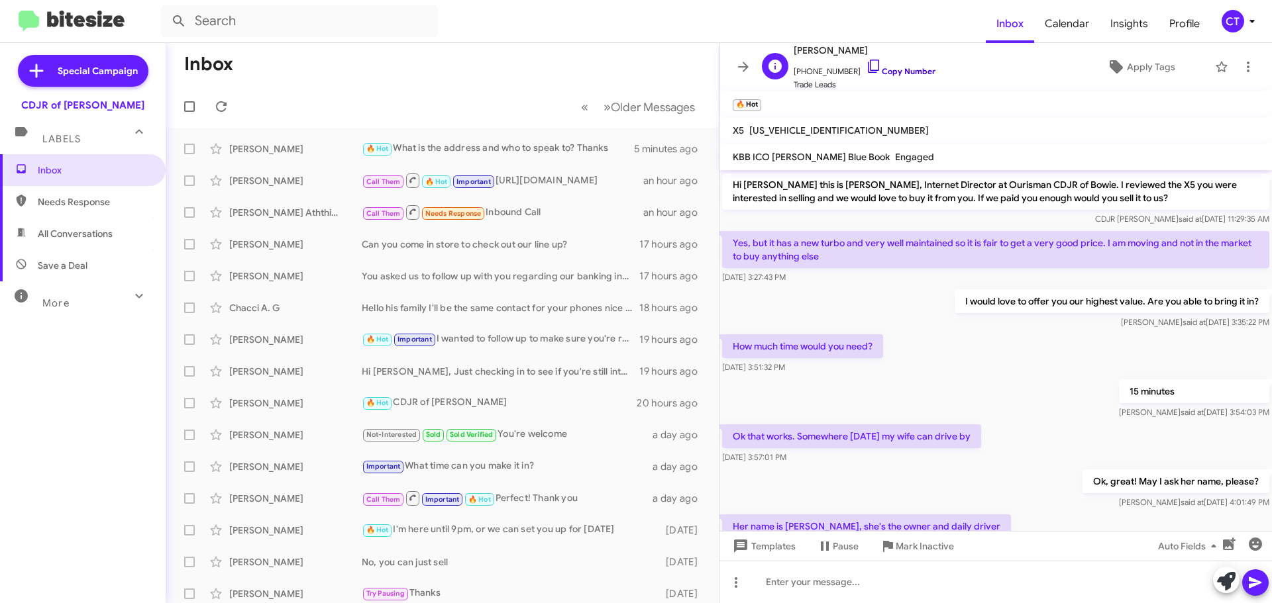
click at [868, 60] on icon at bounding box center [873, 66] width 11 height 13
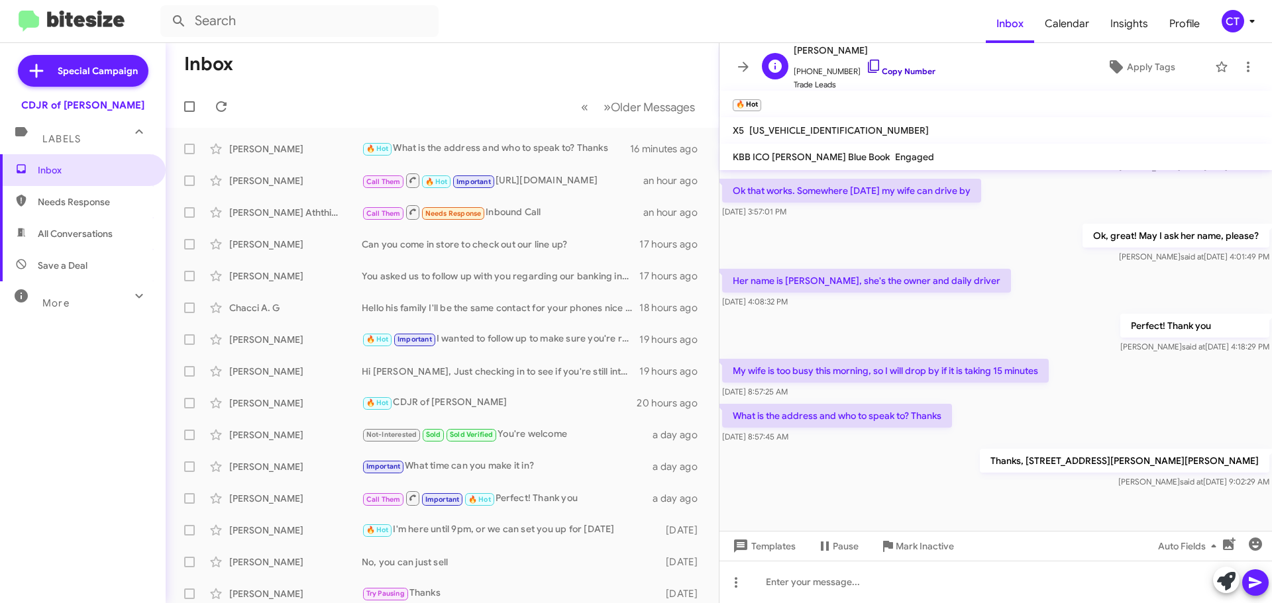
click at [866, 62] on icon at bounding box center [874, 66] width 16 height 16
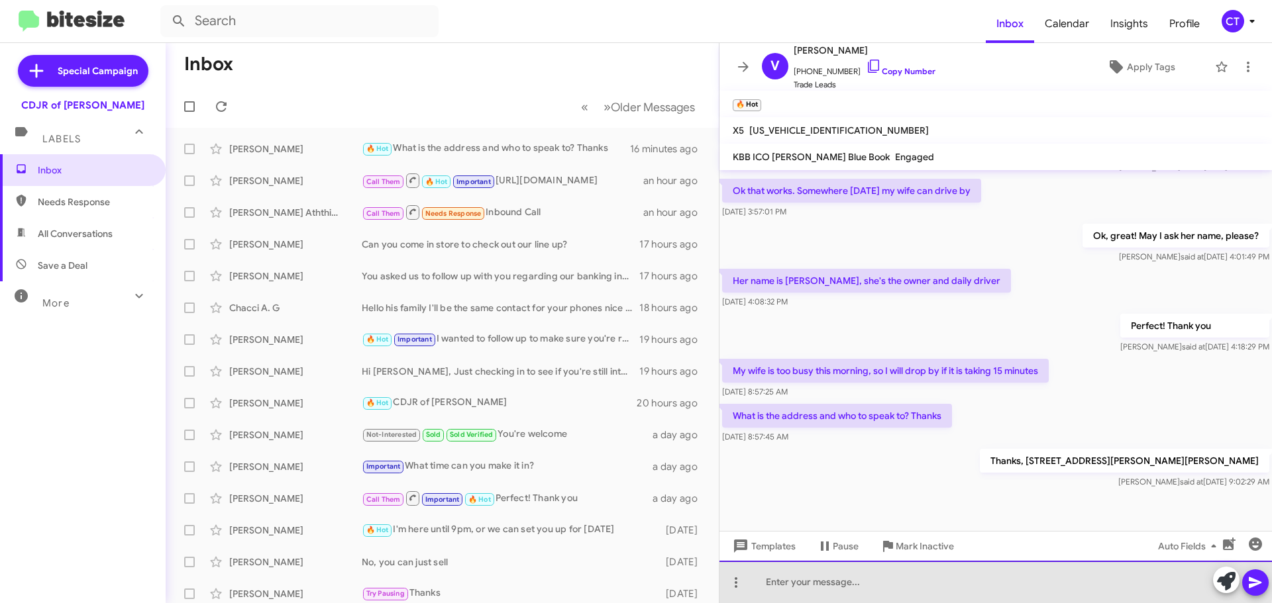
click at [923, 578] on div at bounding box center [995, 582] width 552 height 42
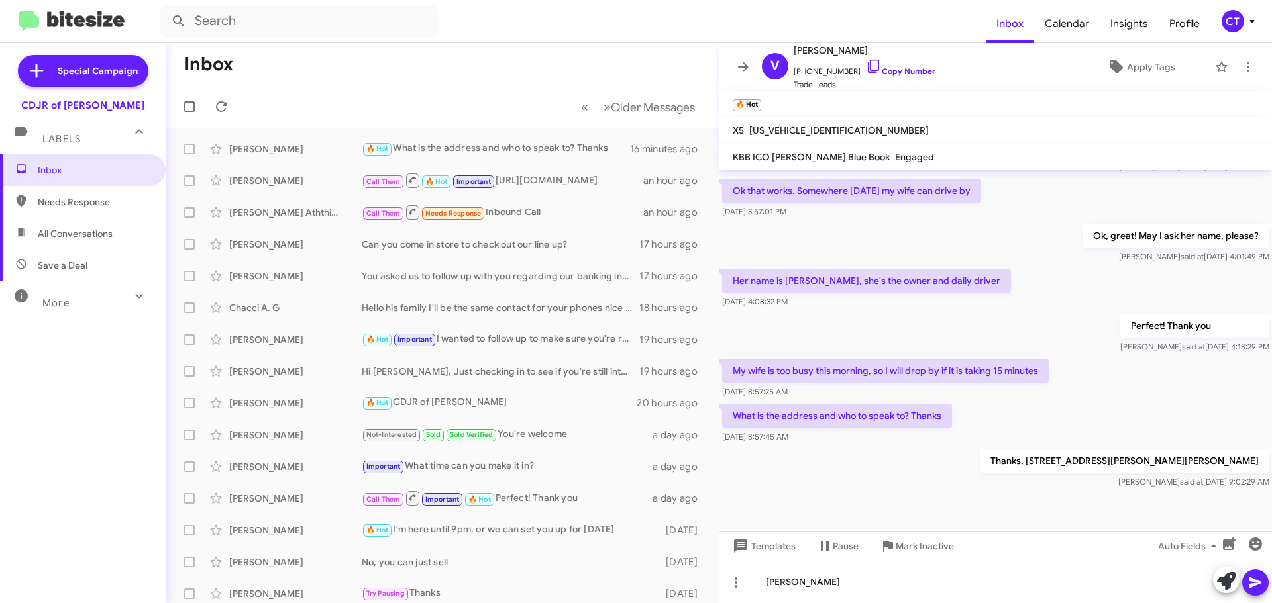
drag, startPoint x: 1251, startPoint y: 581, endPoint x: 1244, endPoint y: 583, distance: 7.6
click at [1252, 581] on icon at bounding box center [1254, 583] width 13 height 11
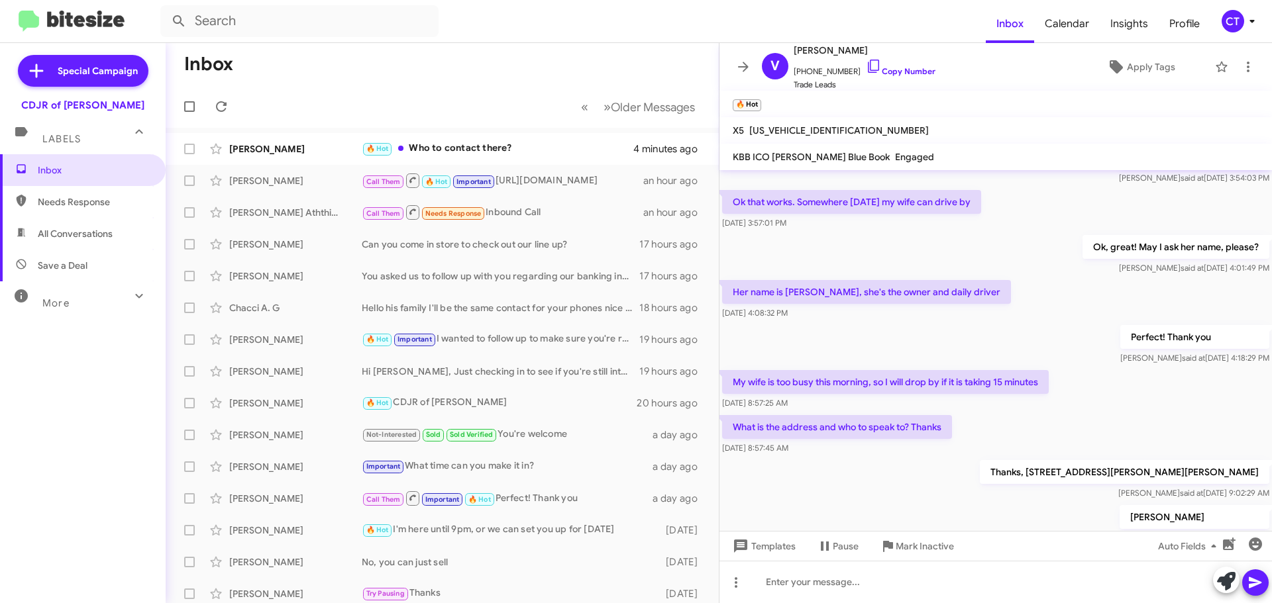
scroll to position [294, 0]
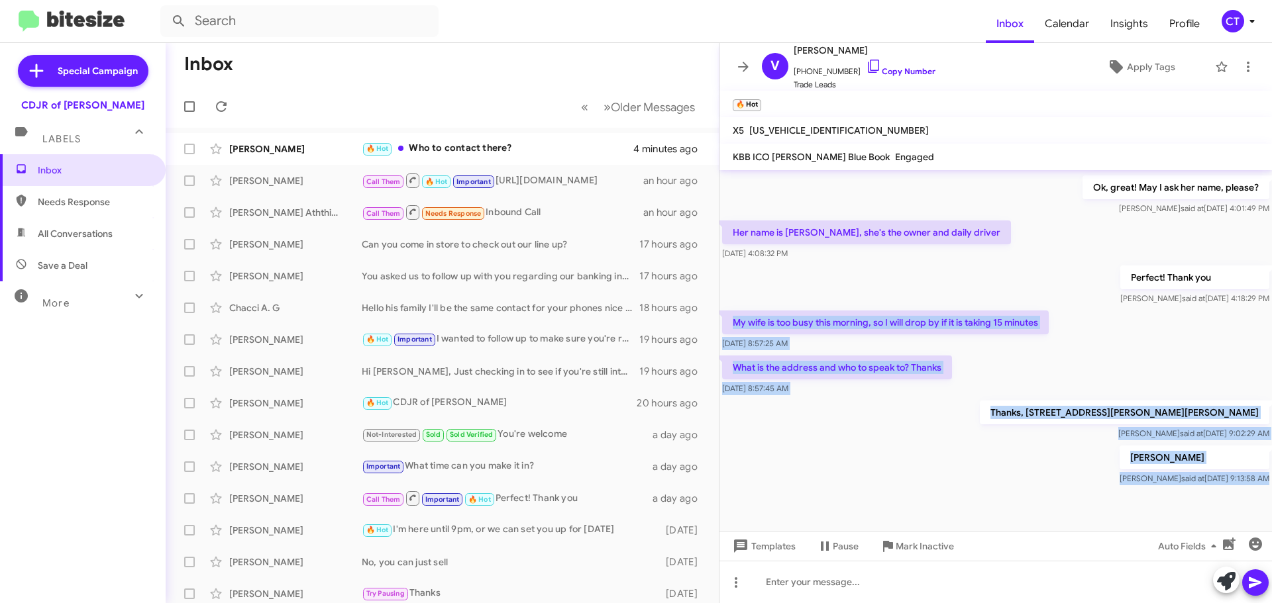
drag, startPoint x: 727, startPoint y: 319, endPoint x: 1217, endPoint y: 501, distance: 522.8
click at [1217, 501] on cdk-virtual-scroll-viewport "Hi Victor this is Ciara Taylor, Internet Director at Ourisman CDJR of Bowie. I …" at bounding box center [995, 350] width 552 height 361
copy div "My wife is too busy this morning, so I will drop by if it is taking 15 minutes …"
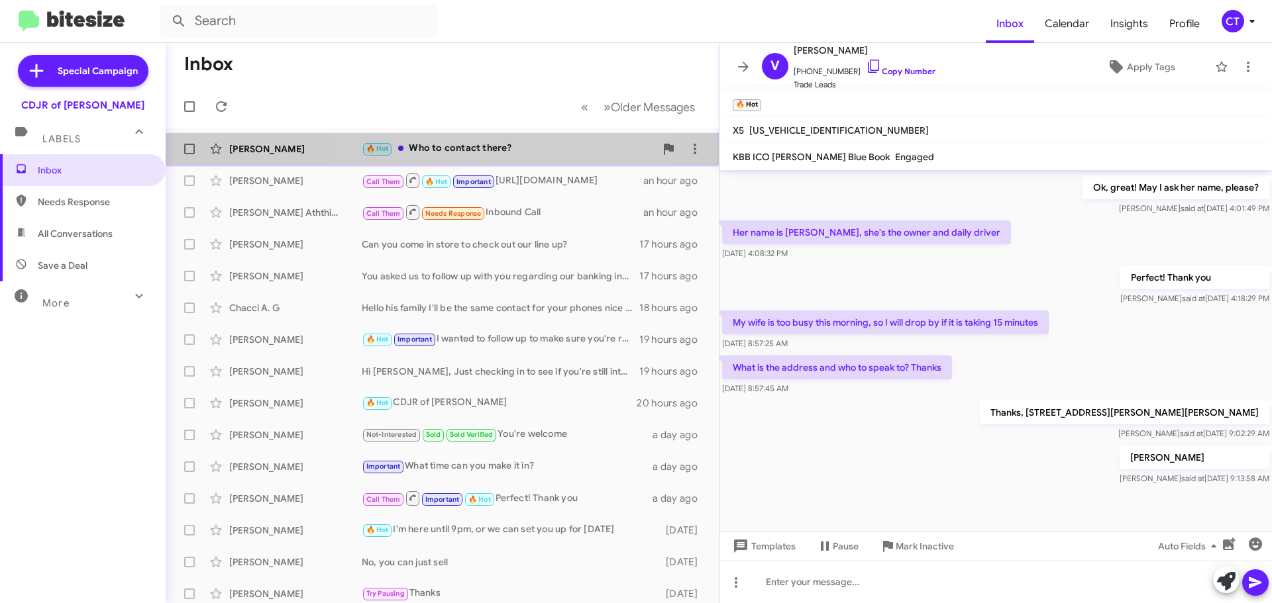
click at [486, 150] on div "🔥 Hot Who to contact there?" at bounding box center [508, 148] width 293 height 15
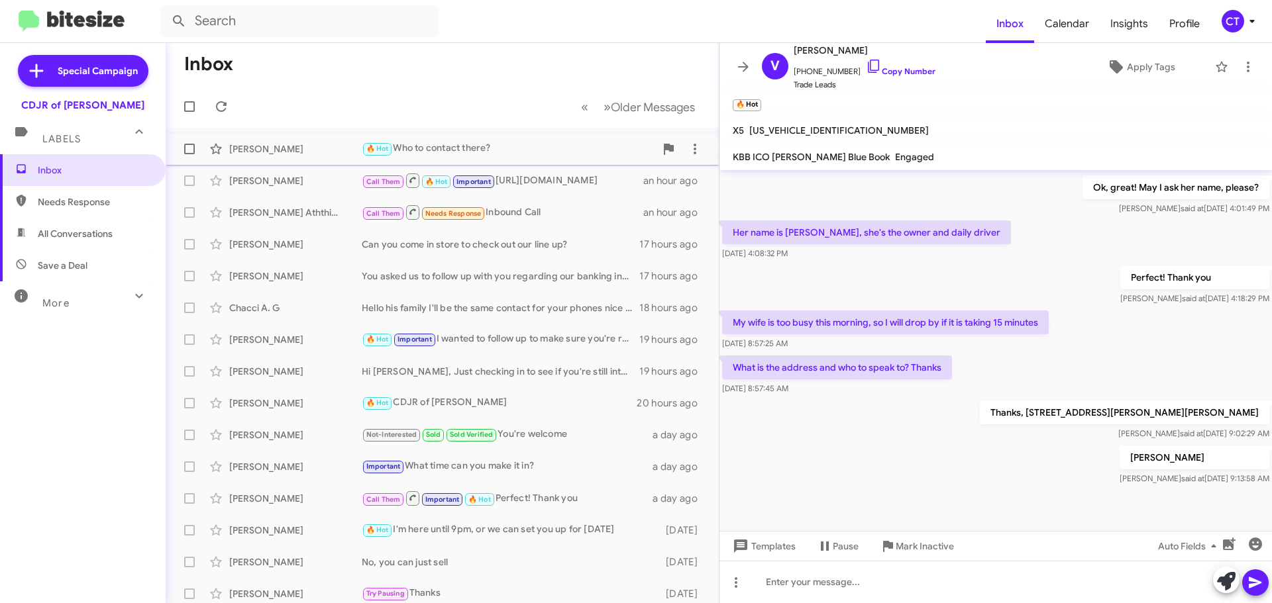
click at [463, 150] on div "🔥 Hot Who to contact there?" at bounding box center [508, 148] width 293 height 15
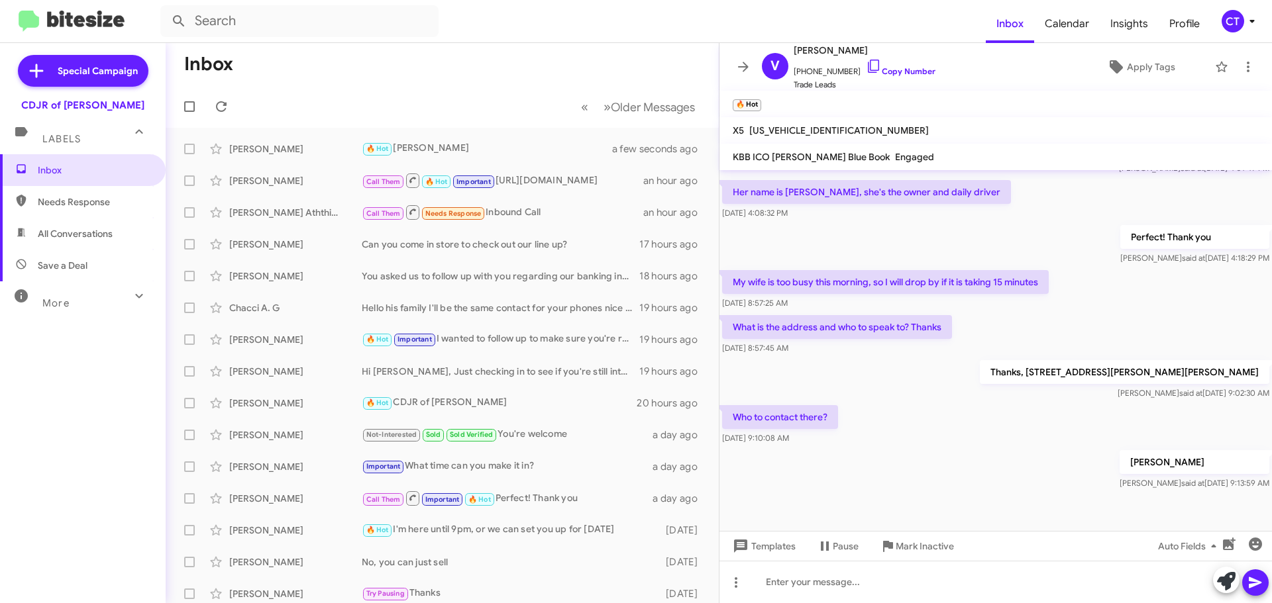
scroll to position [342, 0]
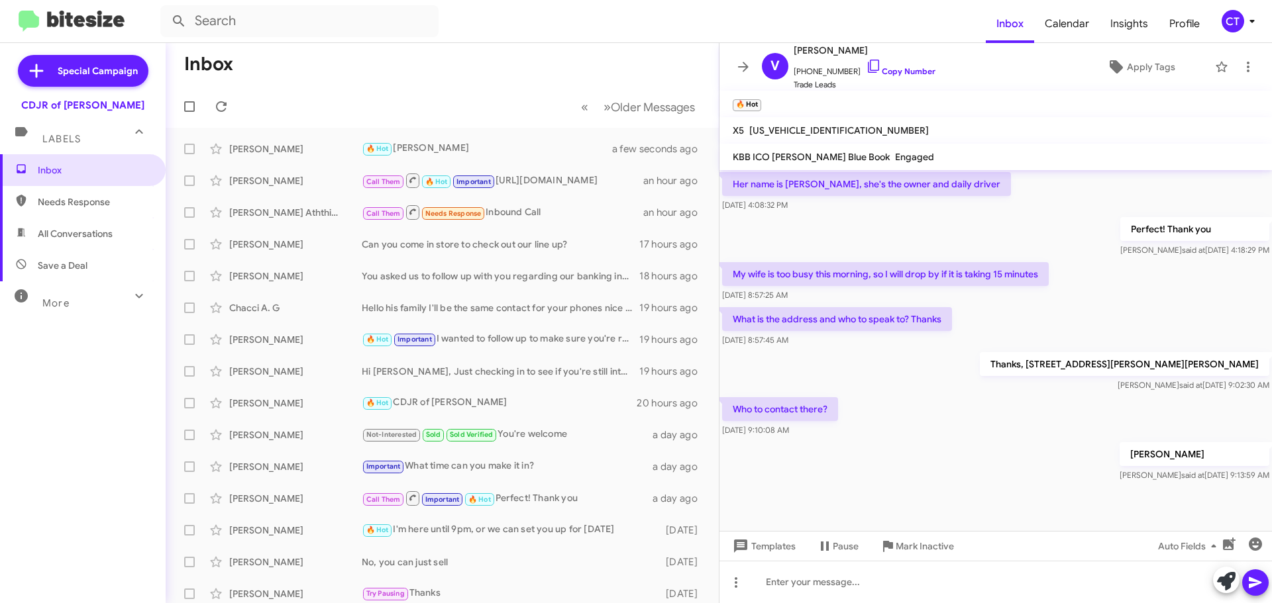
click at [1245, 21] on icon at bounding box center [1252, 21] width 16 height 16
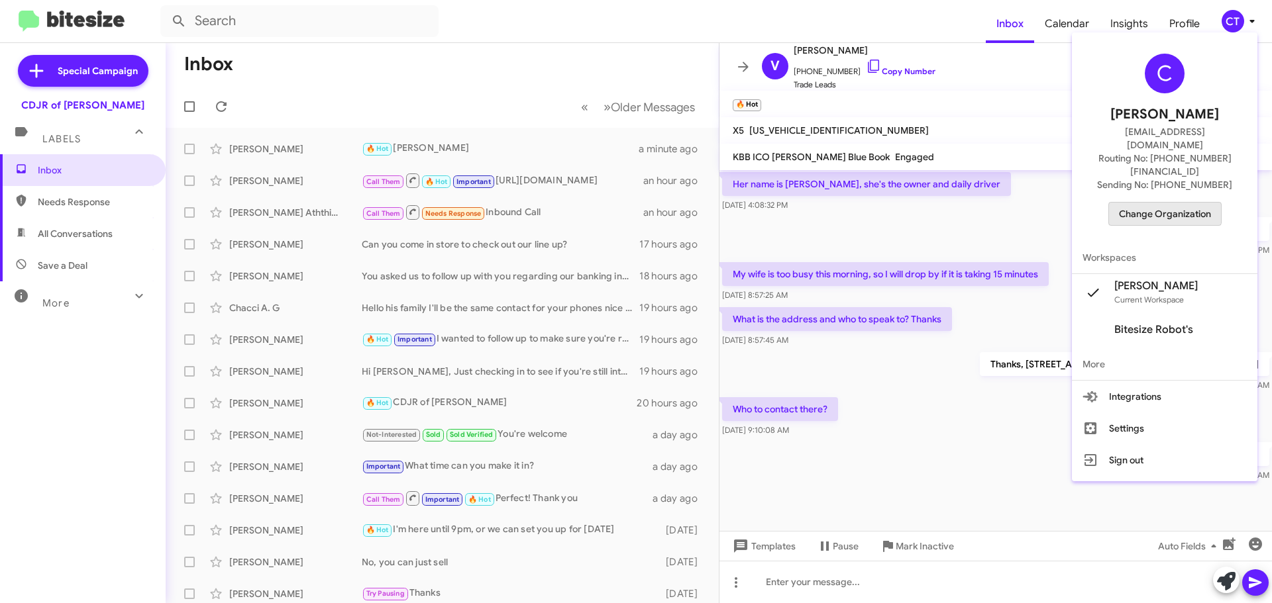
click at [1174, 203] on span "Change Organization" at bounding box center [1165, 214] width 92 height 23
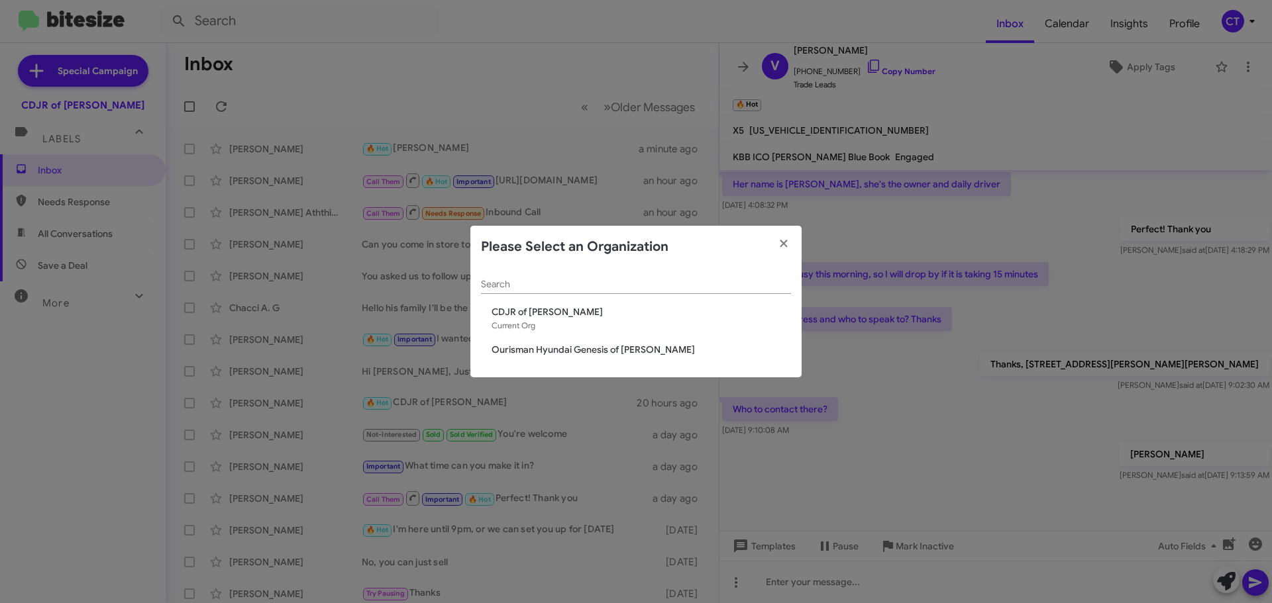
click at [568, 350] on span "Ourisman Hyundai Genesis of Bowie" at bounding box center [640, 349] width 299 height 13
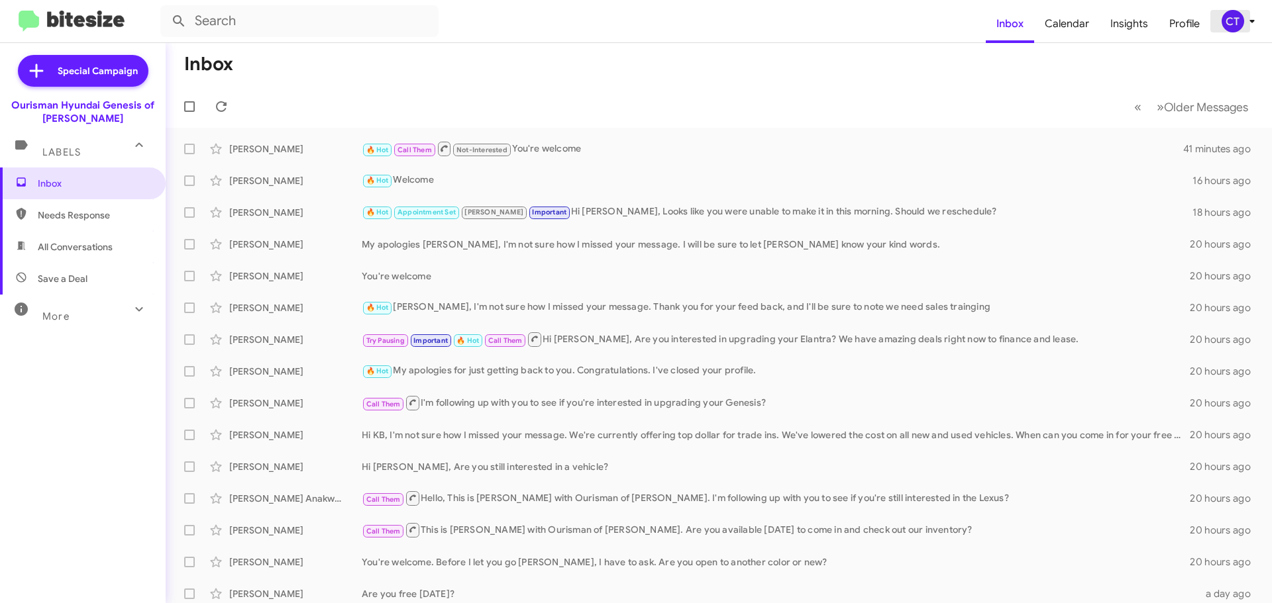
click at [1240, 21] on div "CT" at bounding box center [1232, 21] width 23 height 23
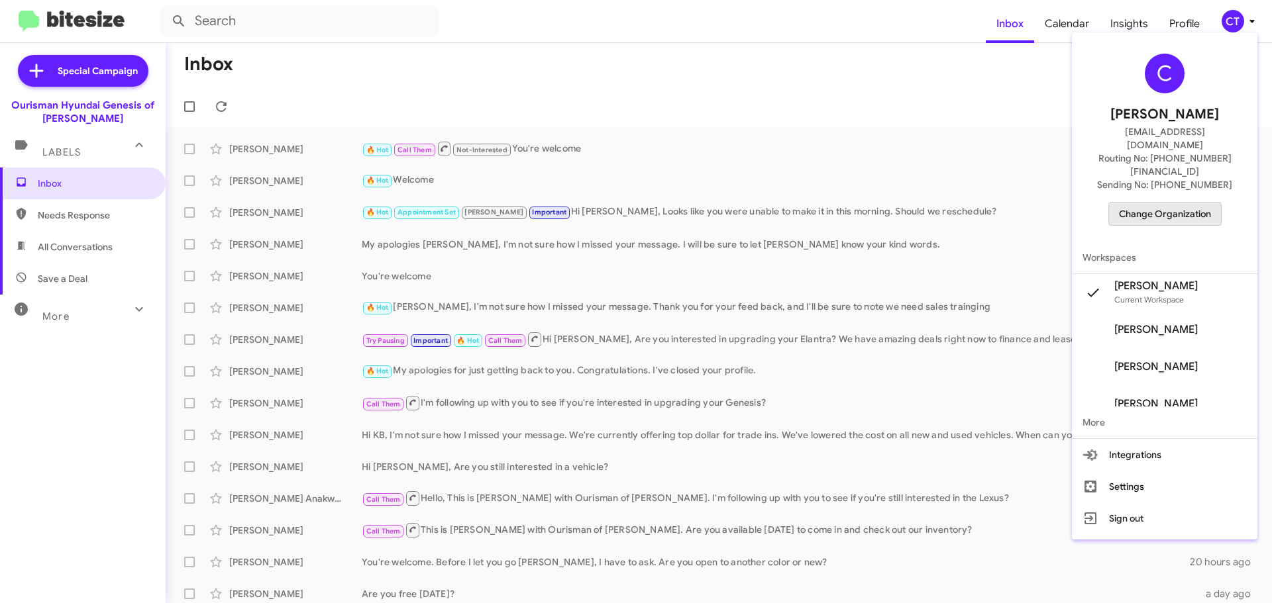
click at [1162, 203] on span "Change Organization" at bounding box center [1165, 214] width 92 height 23
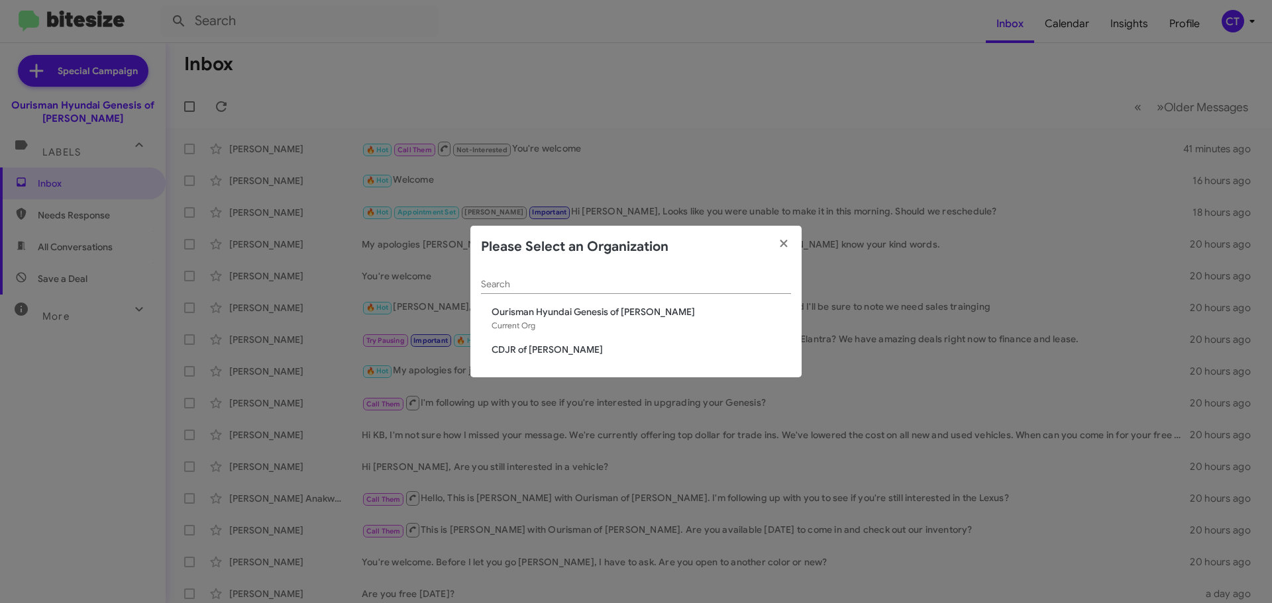
click at [534, 350] on span "CDJR of [PERSON_NAME]" at bounding box center [640, 349] width 299 height 13
